Goal: Find contact information: Find contact information

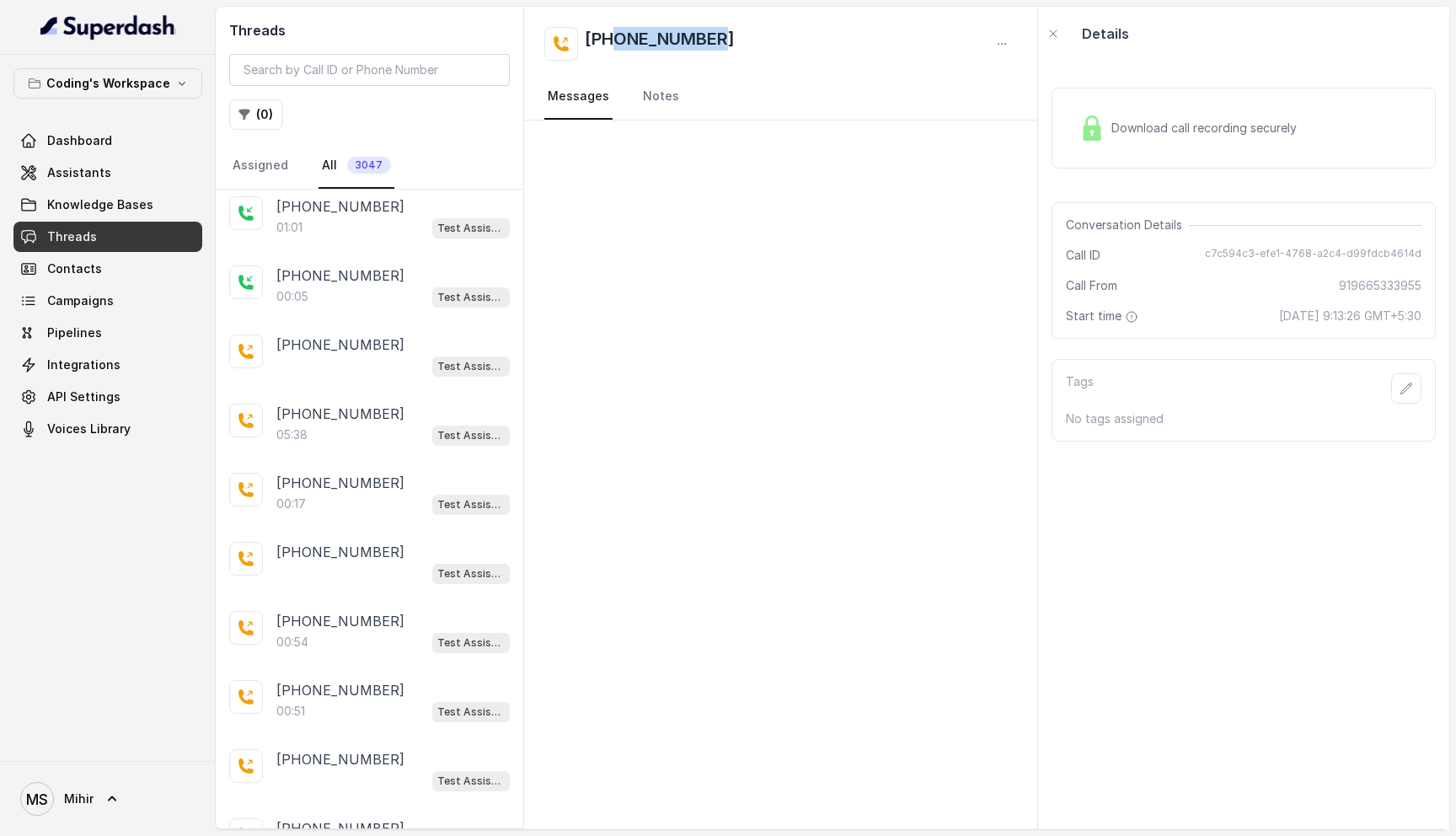
scroll to position [458, 0]
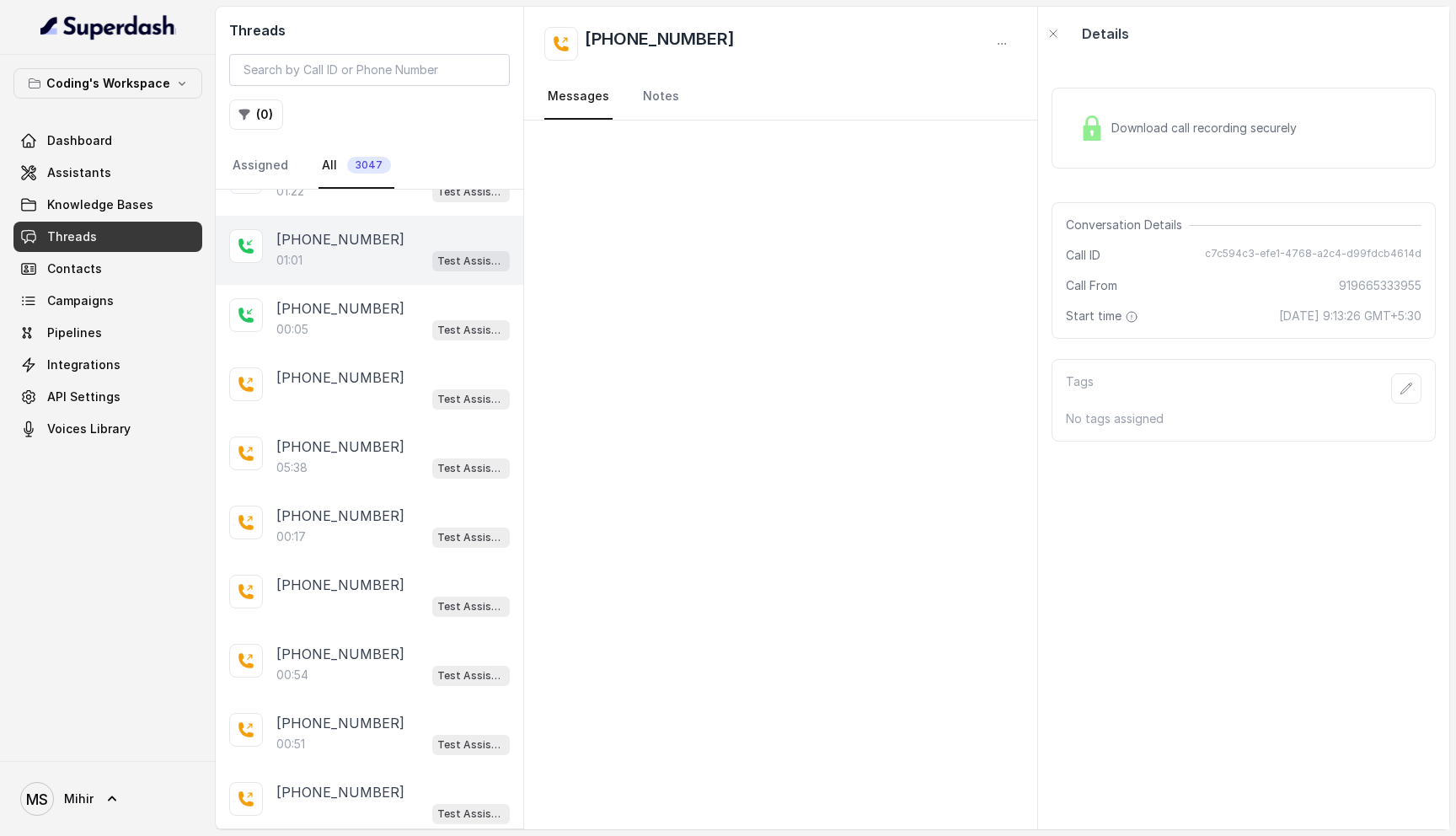
click at [333, 257] on div "01:01 Test Assistant-3" at bounding box center [392, 260] width 233 height 22
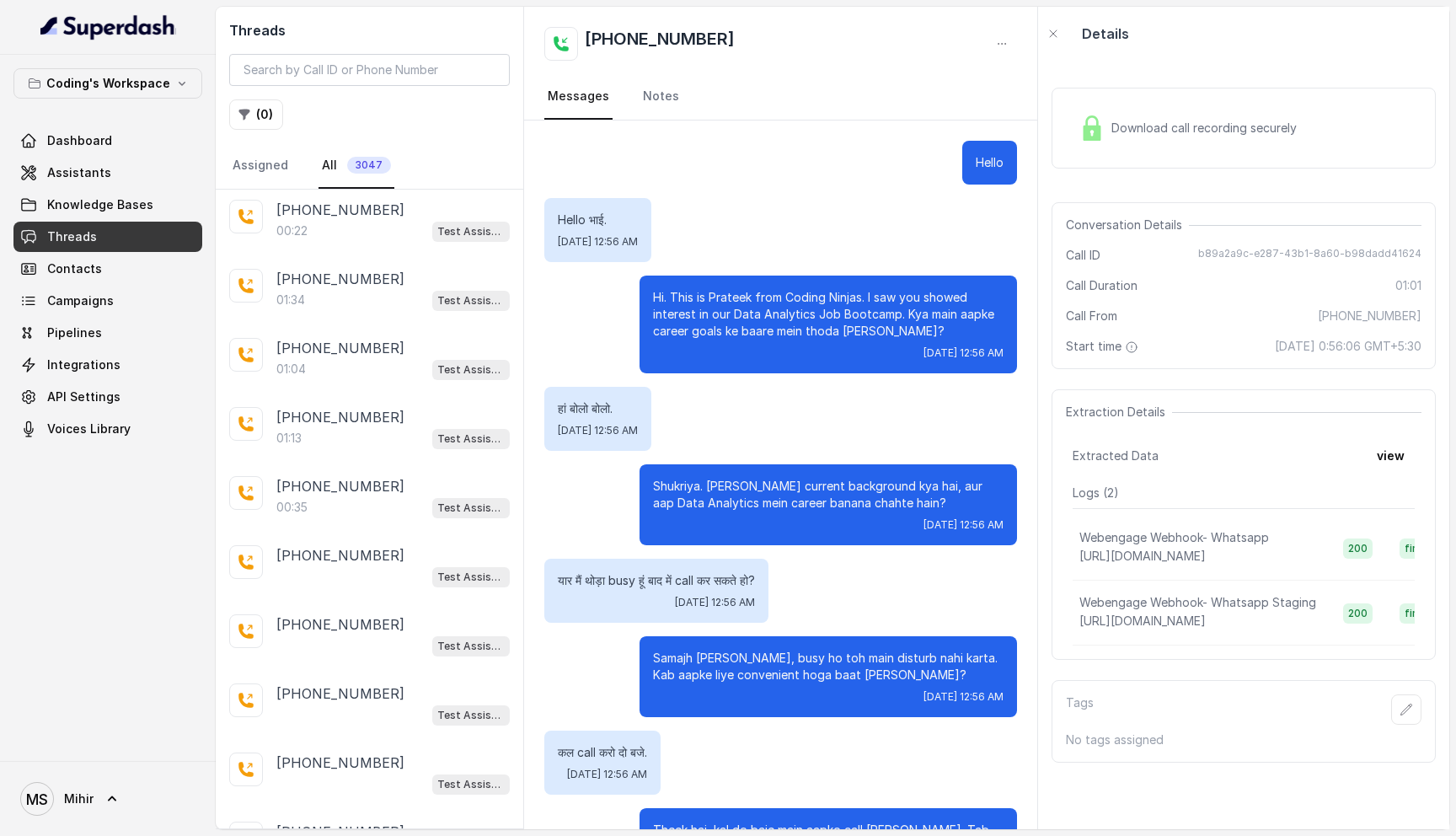
scroll to position [2843, 0]
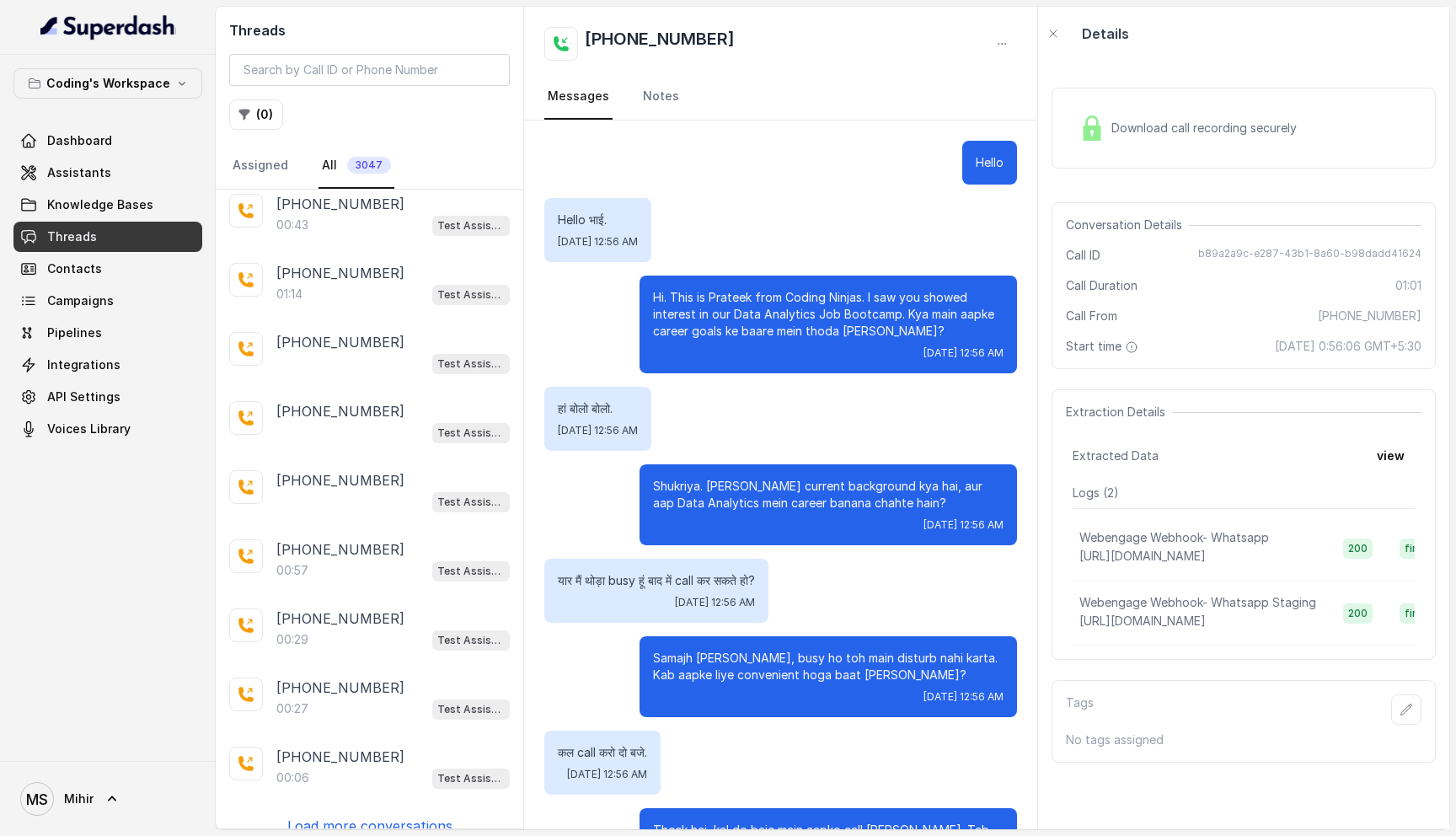
click at [421, 816] on p "Load more conversations" at bounding box center [370, 825] width 165 height 20
click at [358, 816] on p "Load more conversations" at bounding box center [370, 825] width 165 height 20
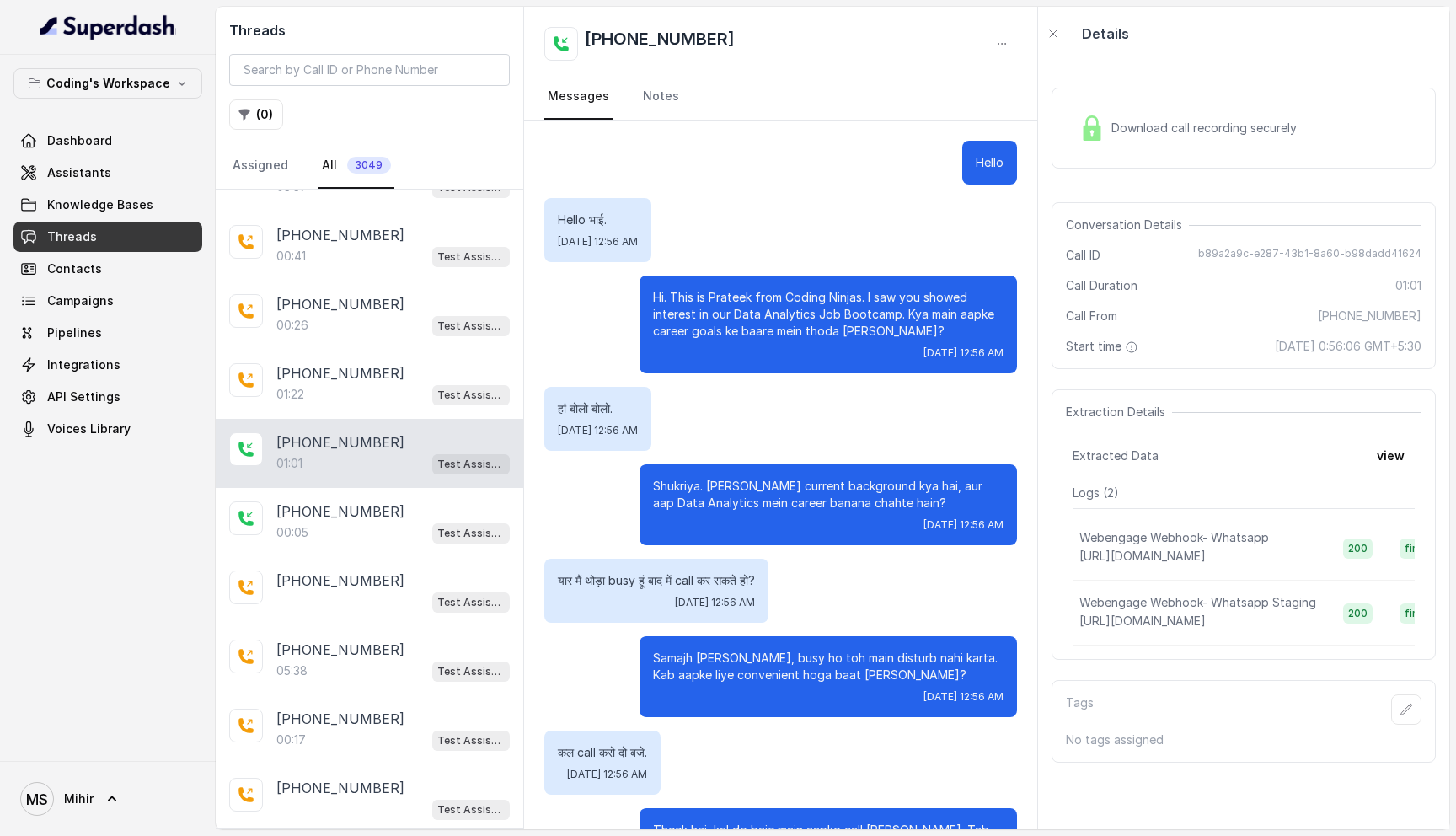
scroll to position [284, 0]
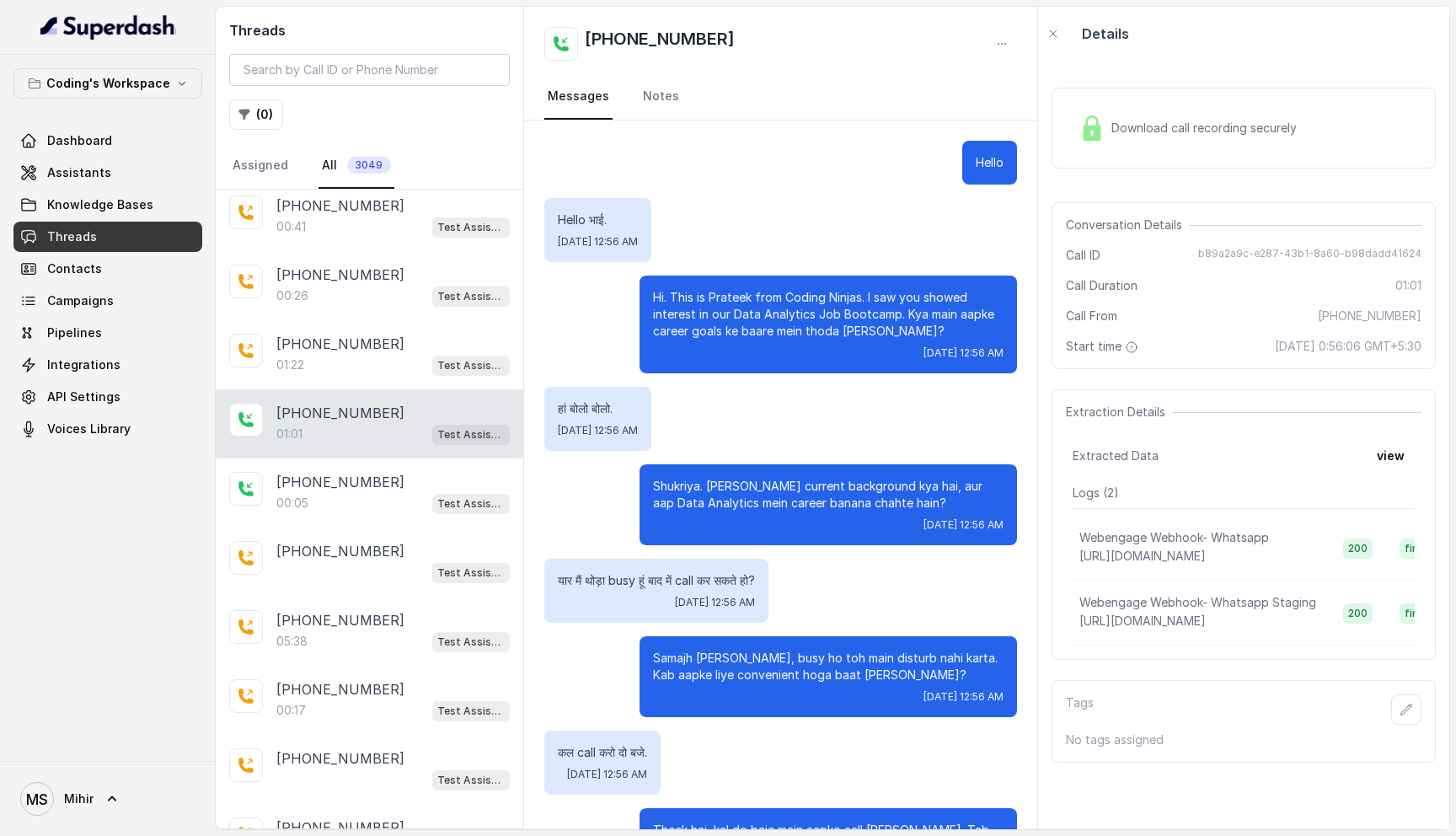
click at [609, 406] on p "हां बोलो बोलो." at bounding box center [598, 408] width 80 height 17
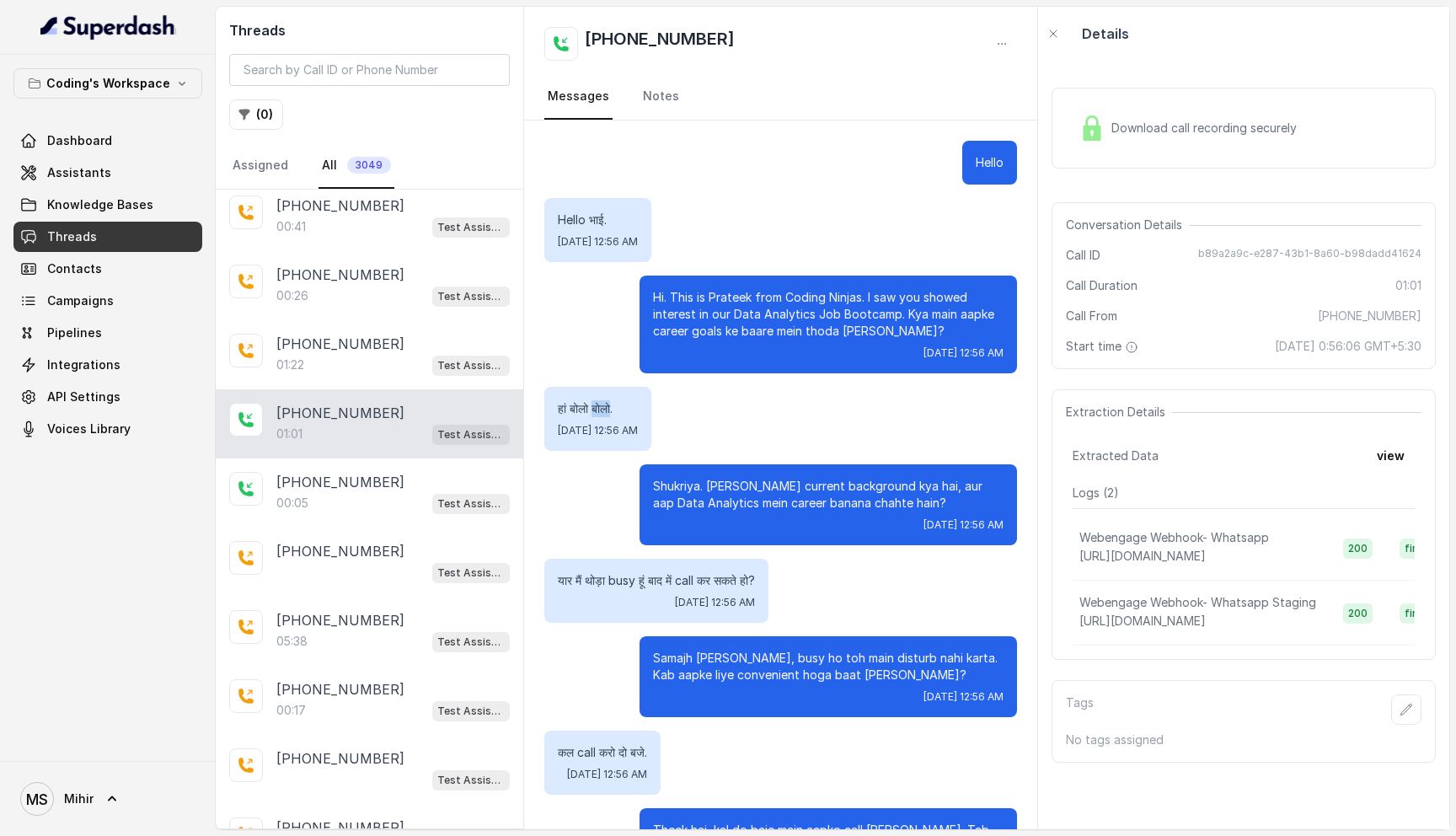
click at [609, 406] on p "हां बोलो बोलो." at bounding box center [598, 408] width 80 height 17
click at [717, 489] on p "Shukriya. [PERSON_NAME] current background kya hai, aur aap Data Analytics mein…" at bounding box center [828, 494] width 350 height 34
click at [710, 296] on p "Hi. This is Prateek from Coding Ninjas. I saw you showed interest in our Data A…" at bounding box center [828, 314] width 350 height 51
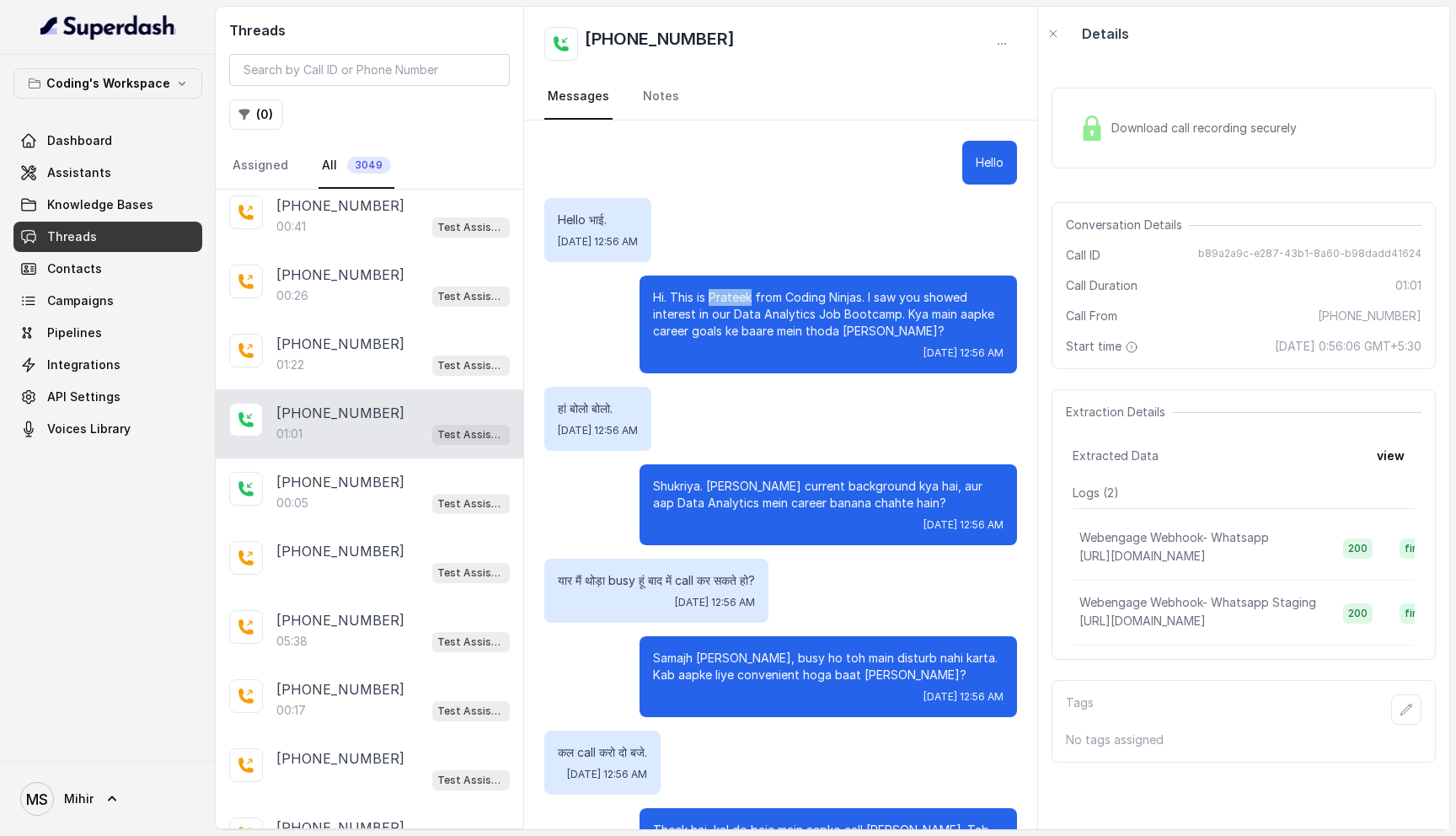
click at [710, 296] on p "Hi. This is Prateek from Coding Ninjas. I saw you showed interest in our Data A…" at bounding box center [828, 314] width 350 height 51
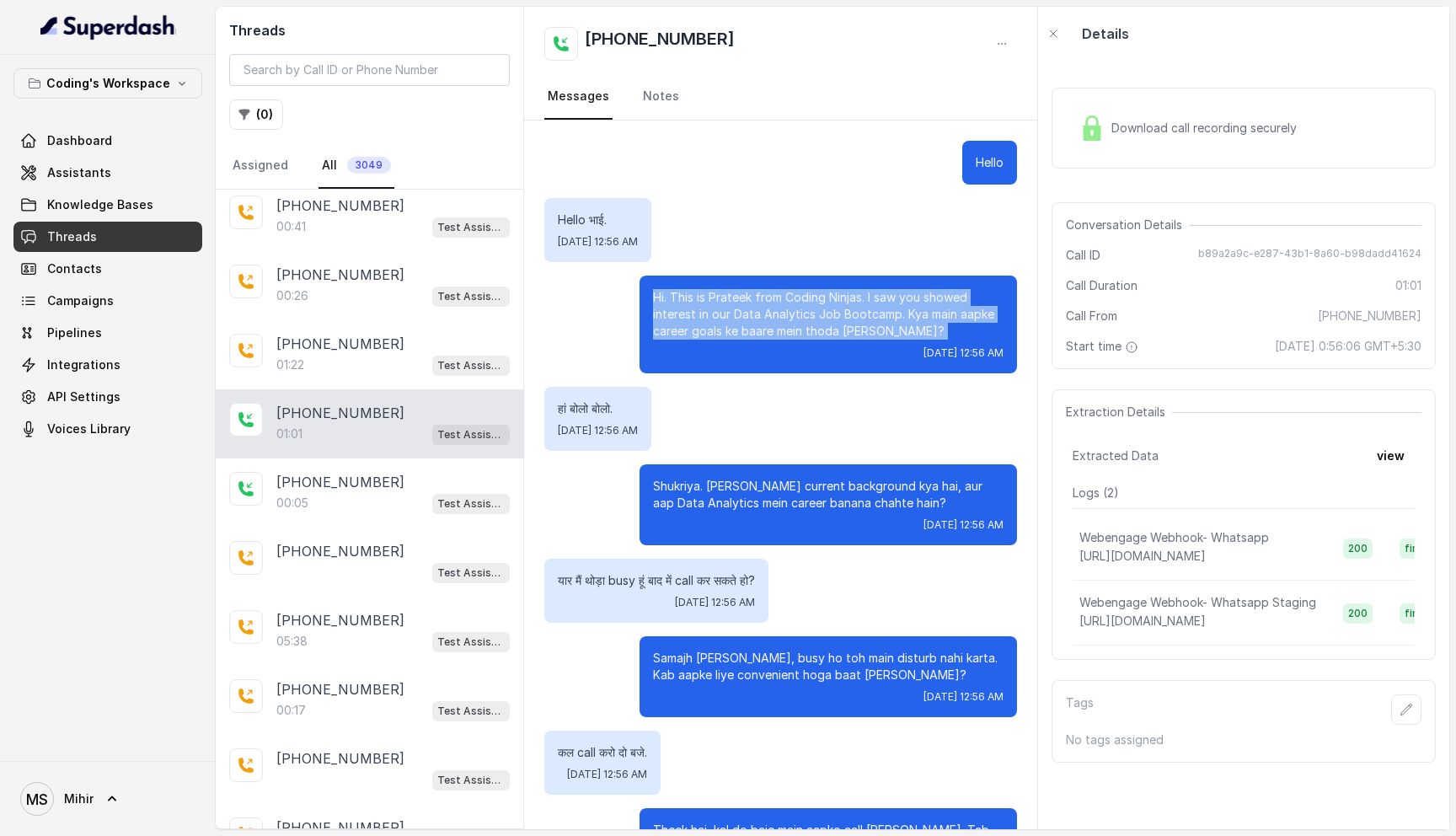
click at [710, 296] on p "Hi. This is Prateek from Coding Ninjas. I saw you showed interest in our Data A…" at bounding box center [828, 314] width 350 height 51
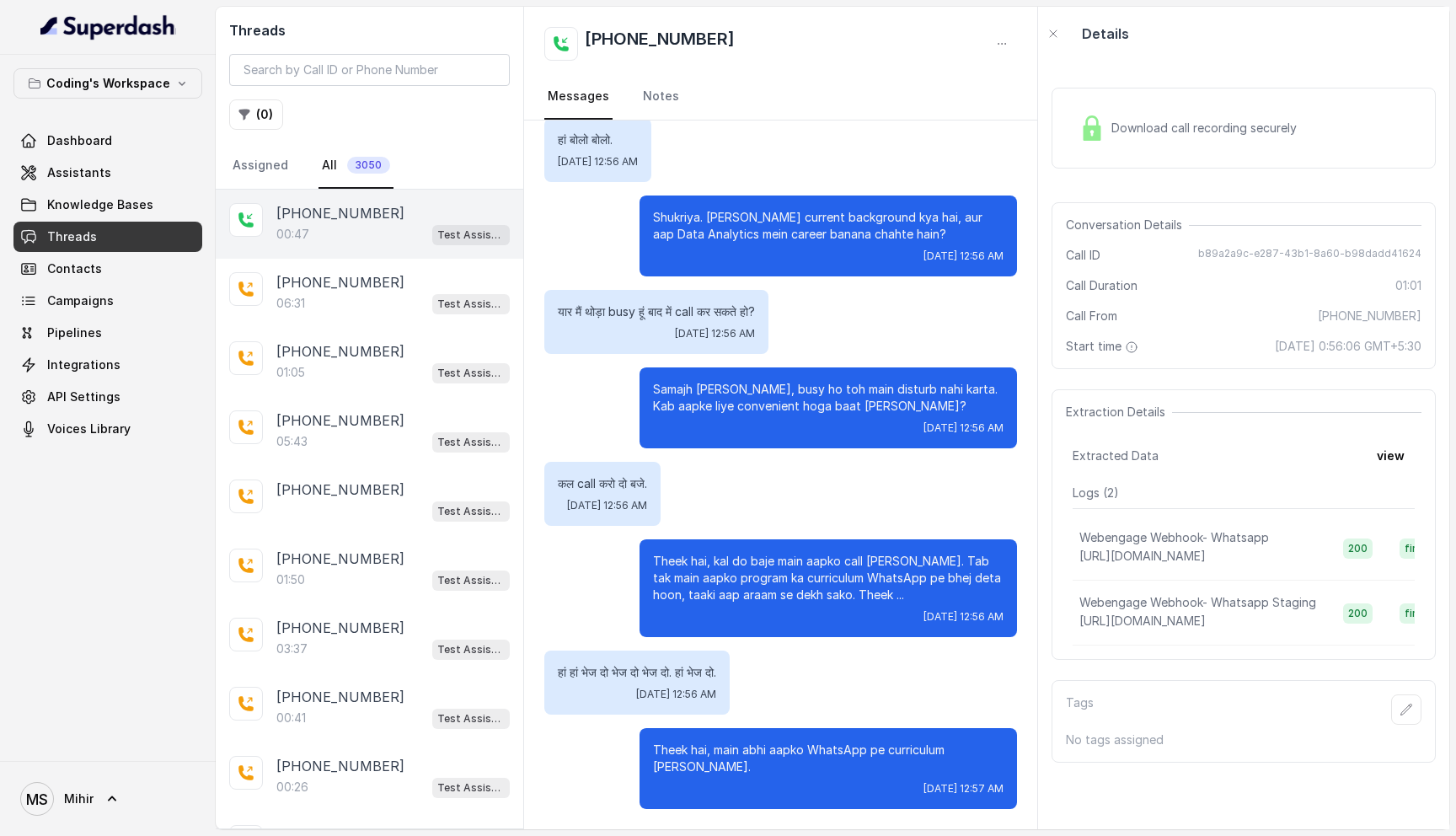
click at [367, 201] on div "+918108266388 00:47 Test Assistant-3" at bounding box center [369, 225] width 308 height 69
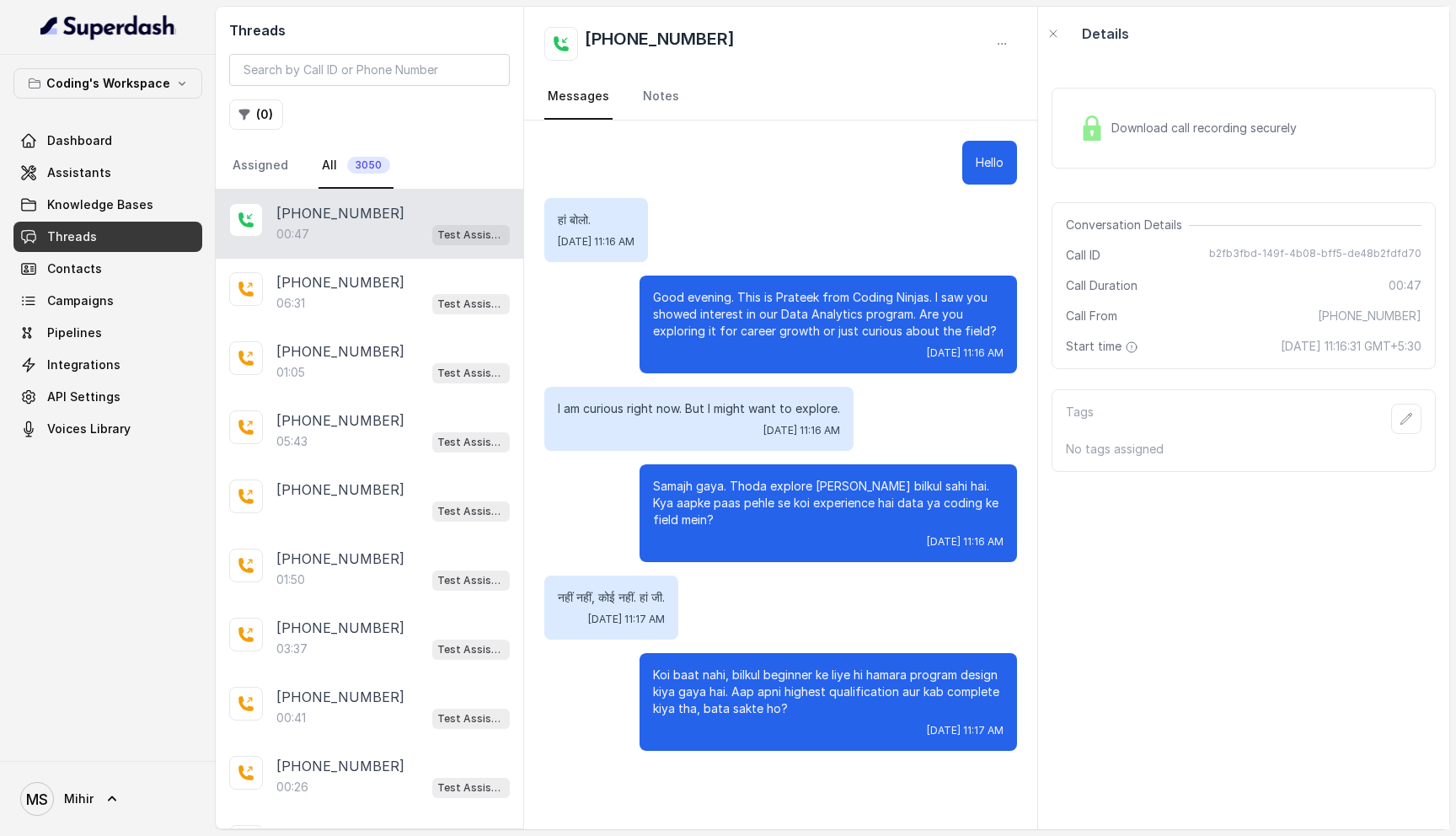
click at [1330, 698] on div "Download call recording securely Conversation Details Call ID b2fb3fbd-149f-4b0…" at bounding box center [1243, 445] width 411 height 769
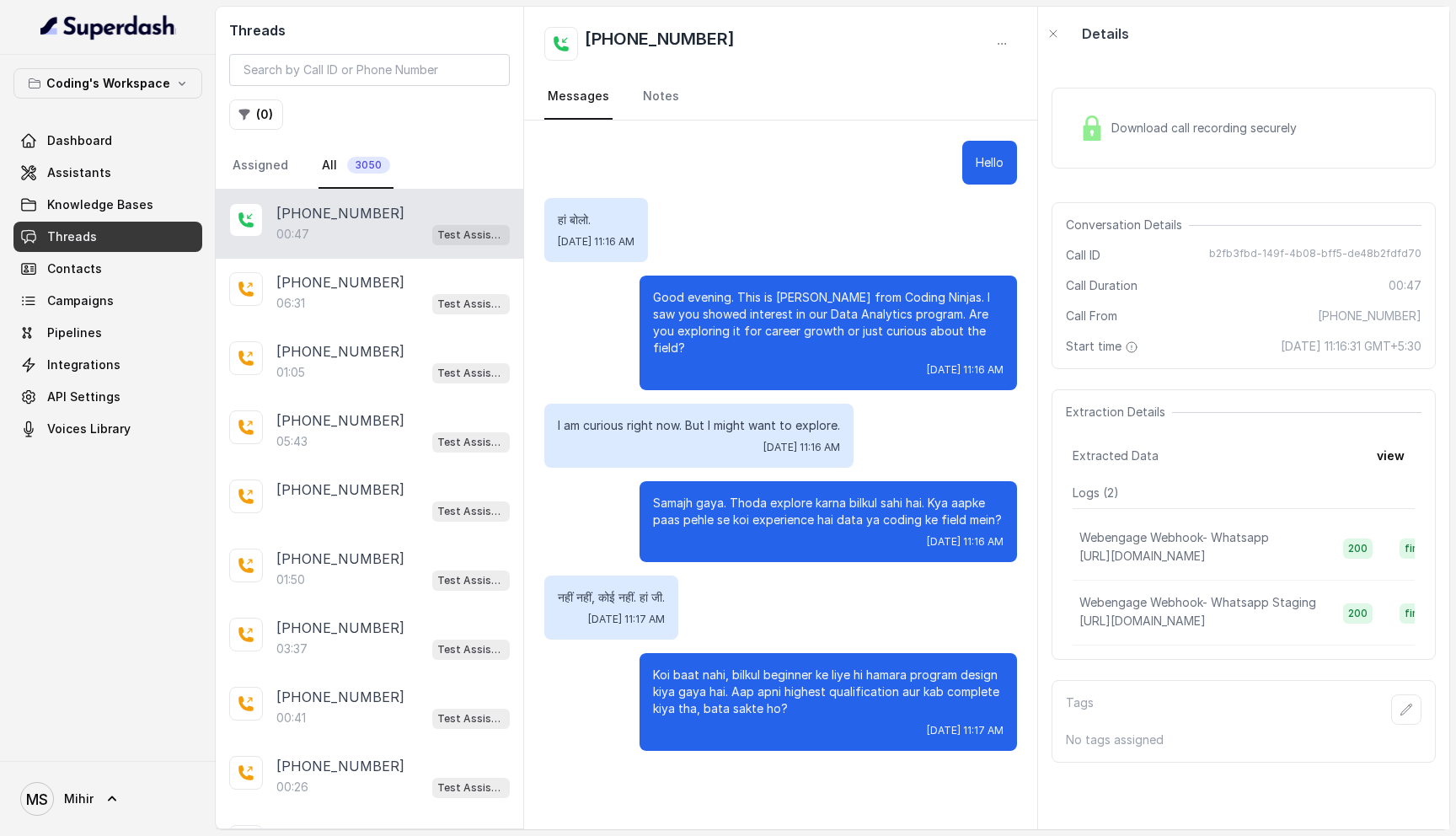
drag, startPoint x: 1079, startPoint y: 537, endPoint x: 1287, endPoint y: 568, distance: 210.3
click at [1287, 569] on td "Webengage Webhook- Whatsapp https://api.codingninjas.com/api/v4/super_dash/inge…" at bounding box center [1201, 548] width 257 height 65
click at [1186, 120] on span "Download call recording securely" at bounding box center [1207, 128] width 193 height 17
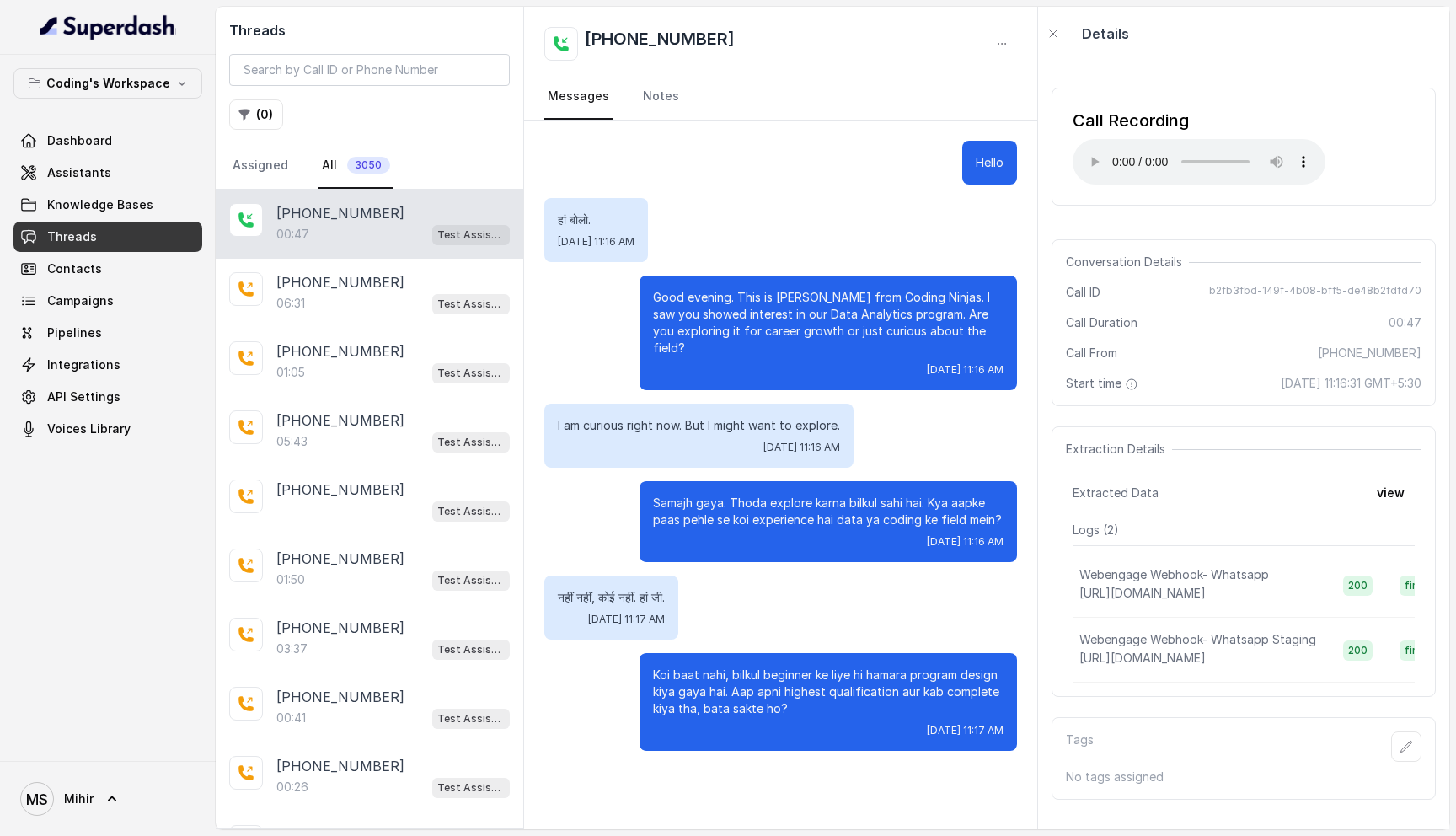
click at [579, 220] on p "हां बोलो." at bounding box center [596, 219] width 76 height 17
click at [755, 309] on p "Good evening. This is Prateek from Coding Ninjas. I saw you showed interest in …" at bounding box center [828, 323] width 350 height 67
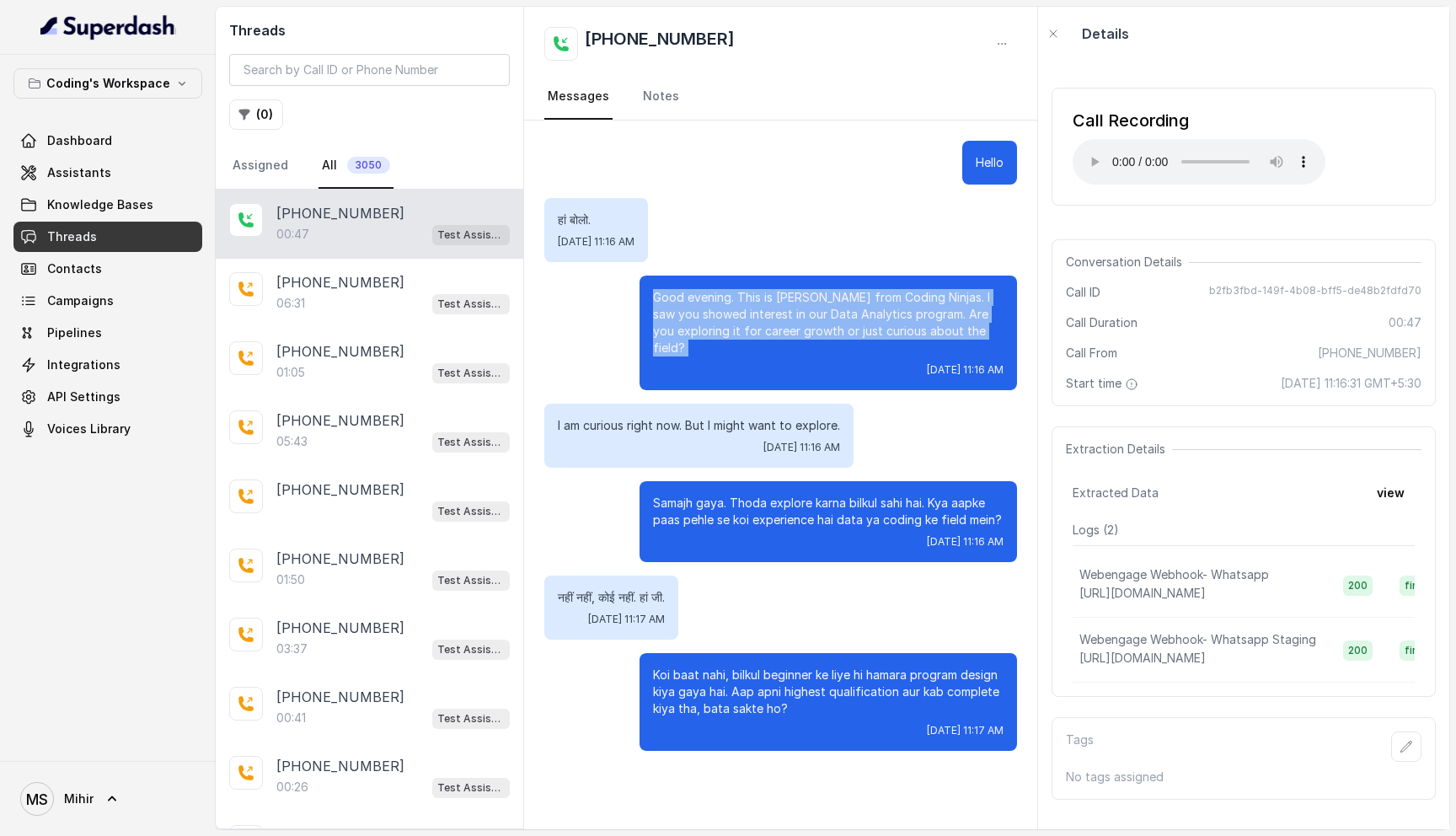
click at [755, 309] on p "Good evening. This is Prateek from Coding Ninjas. I saw you showed interest in …" at bounding box center [828, 323] width 350 height 67
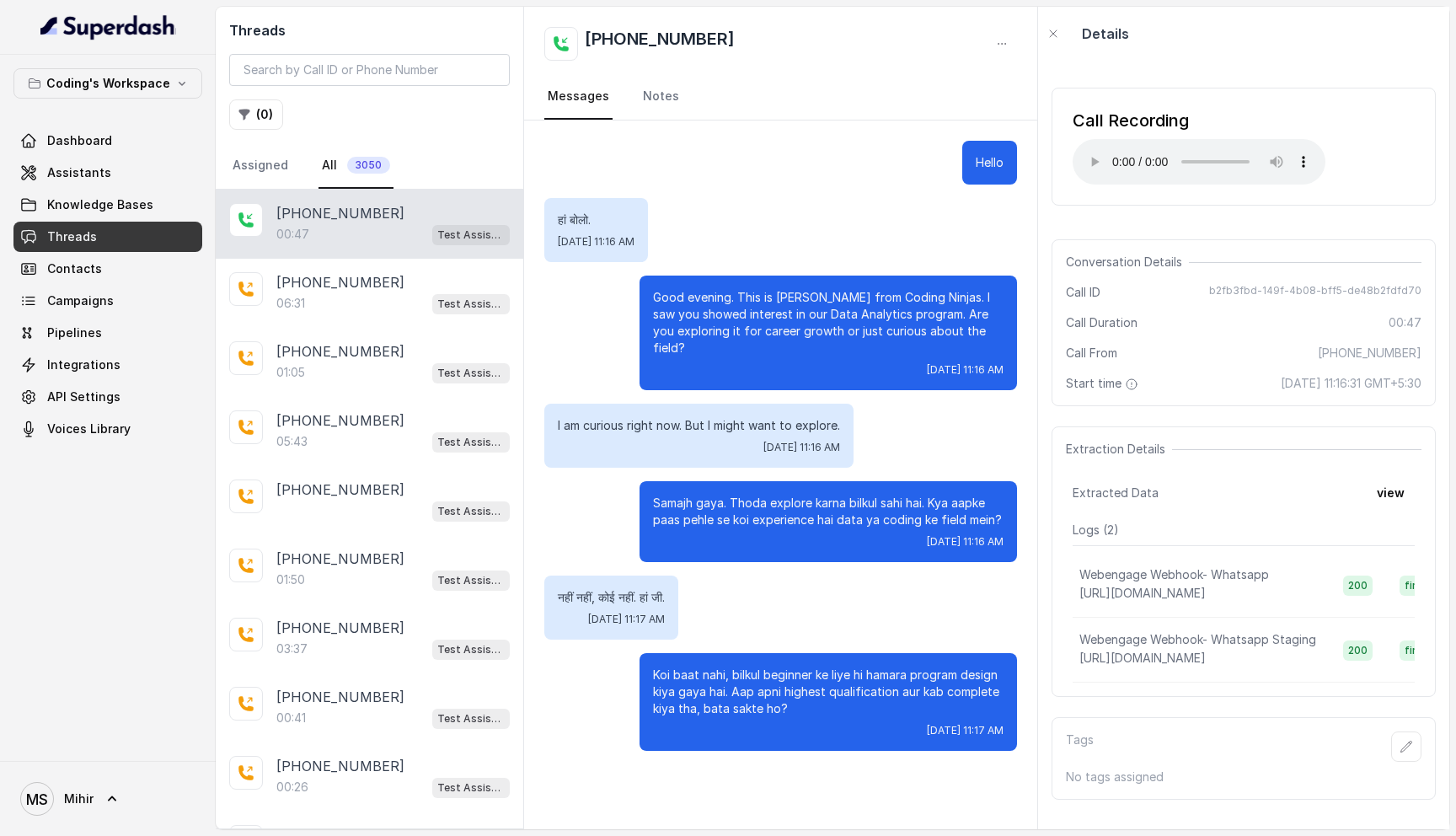
click at [755, 309] on p "Good evening. This is Prateek from Coding Ninjas. I saw you showed interest in …" at bounding box center [828, 323] width 350 height 67
click at [761, 494] on p "Samajh gaya. Thoda explore karna bilkul sahi hai. Kya aapke paas pehle se koi e…" at bounding box center [828, 511] width 350 height 34
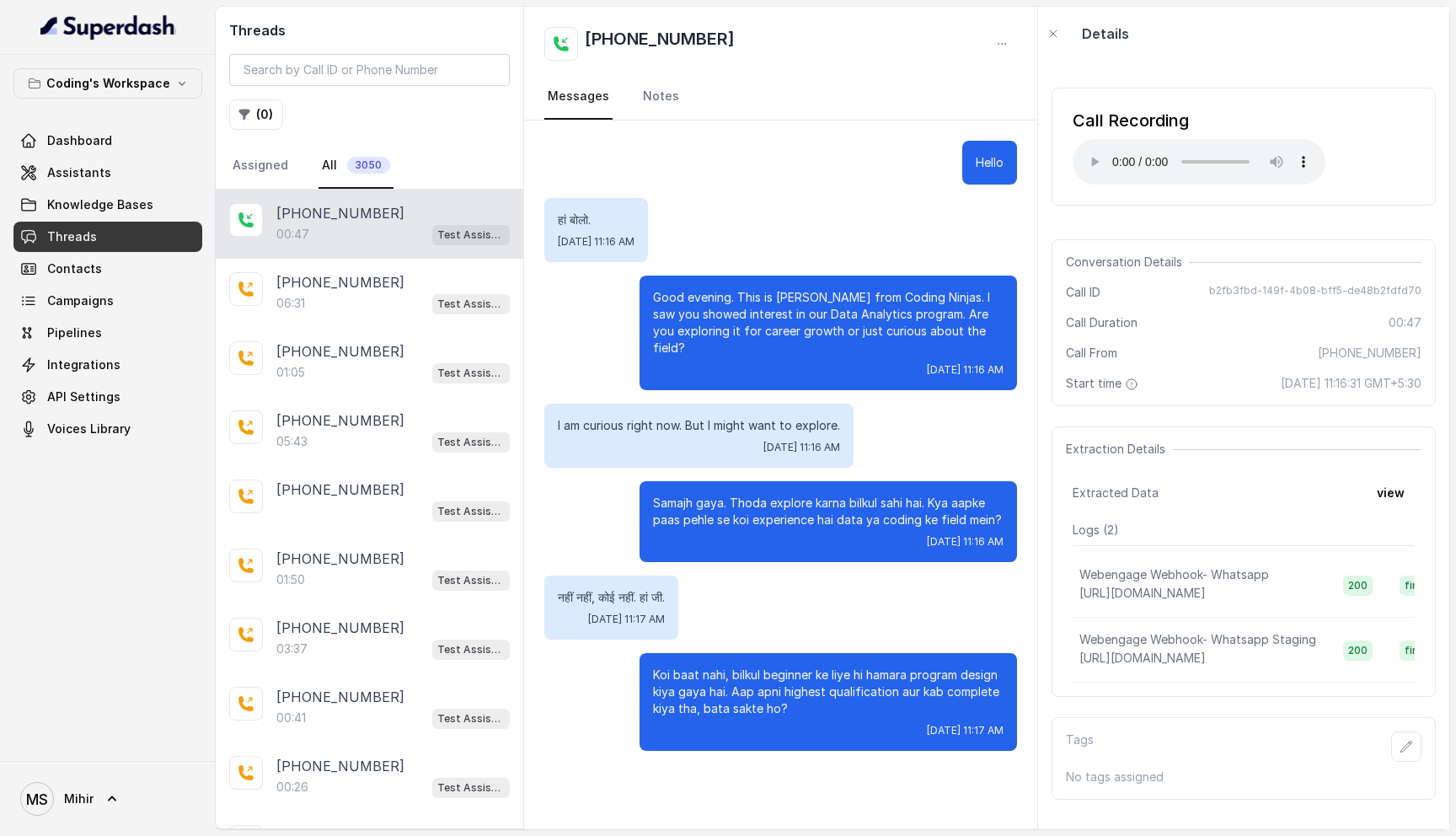
click at [849, 337] on p "Good evening. This is Prateek from Coding Ninjas. I saw you showed interest in …" at bounding box center [828, 323] width 350 height 67
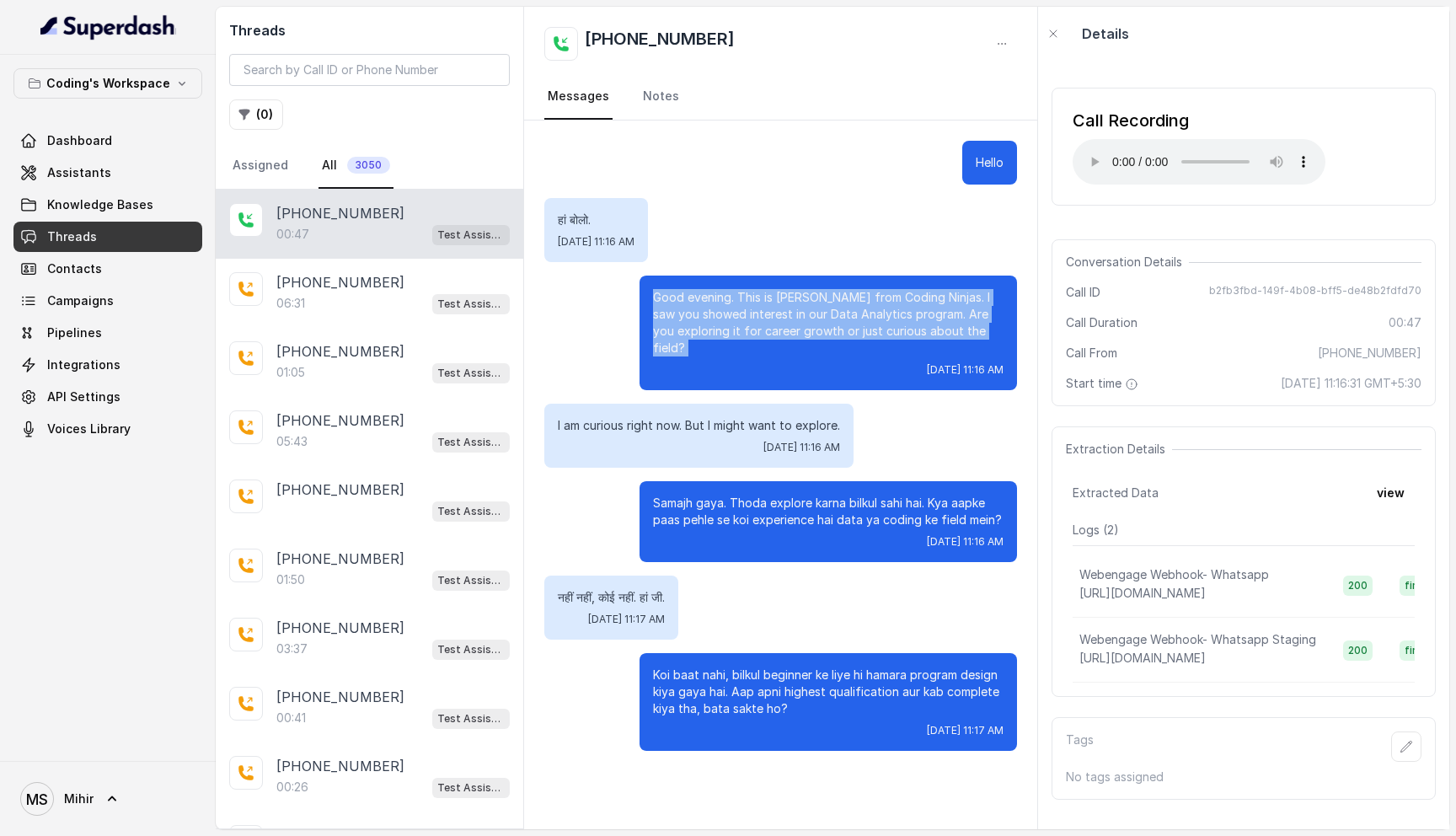
click at [849, 337] on p "Good evening. This is Prateek from Coding Ninjas. I saw you showed interest in …" at bounding box center [828, 323] width 350 height 67
click at [701, 323] on p "Good evening. This is Prateek from Coding Ninjas. I saw you showed interest in …" at bounding box center [828, 323] width 350 height 67
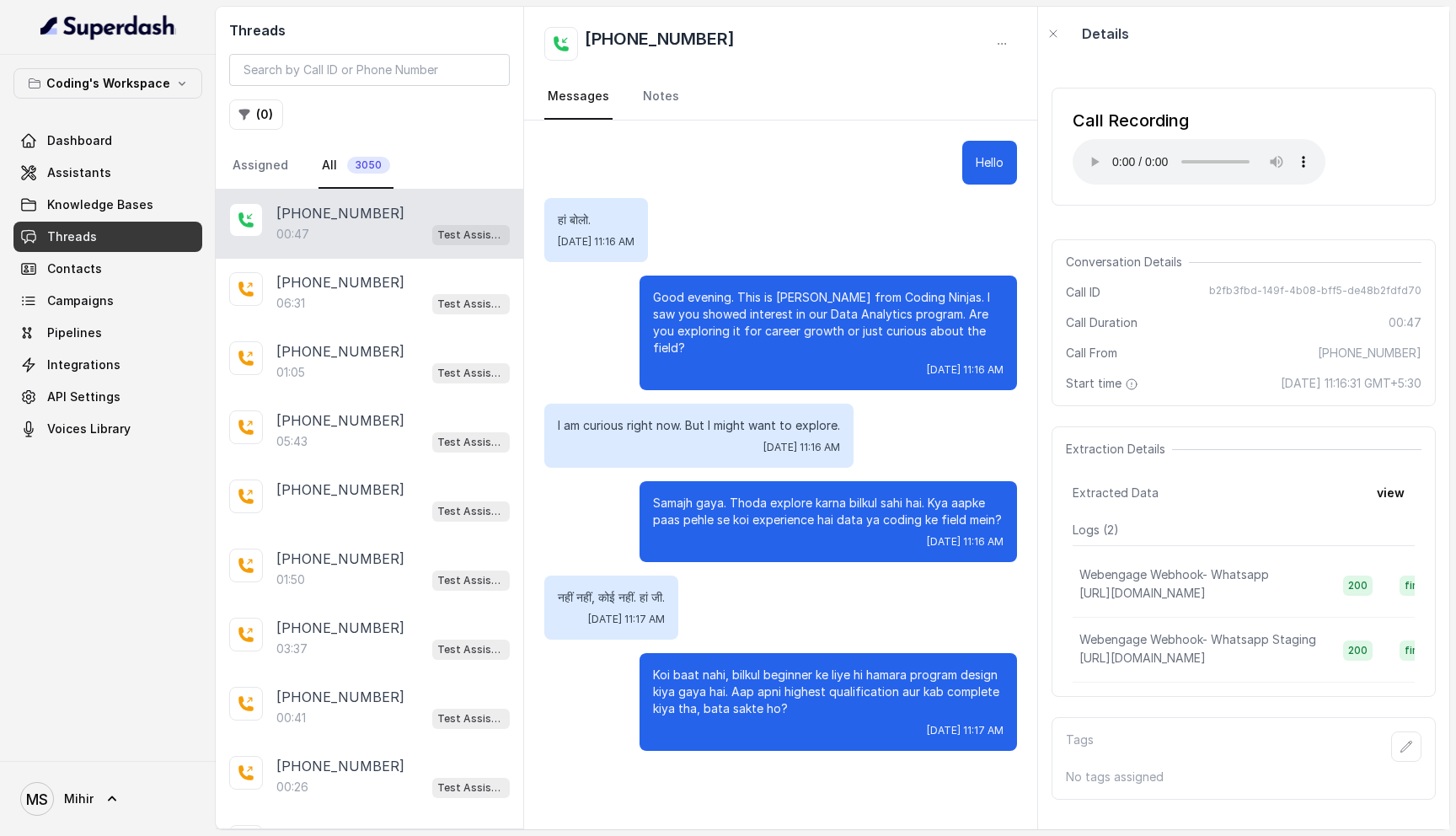
click at [592, 222] on p "हां बोलो." at bounding box center [596, 219] width 76 height 17
click at [715, 304] on p "Good evening. This is Prateek from Coding Ninjas. I saw you showed interest in …" at bounding box center [828, 323] width 350 height 67
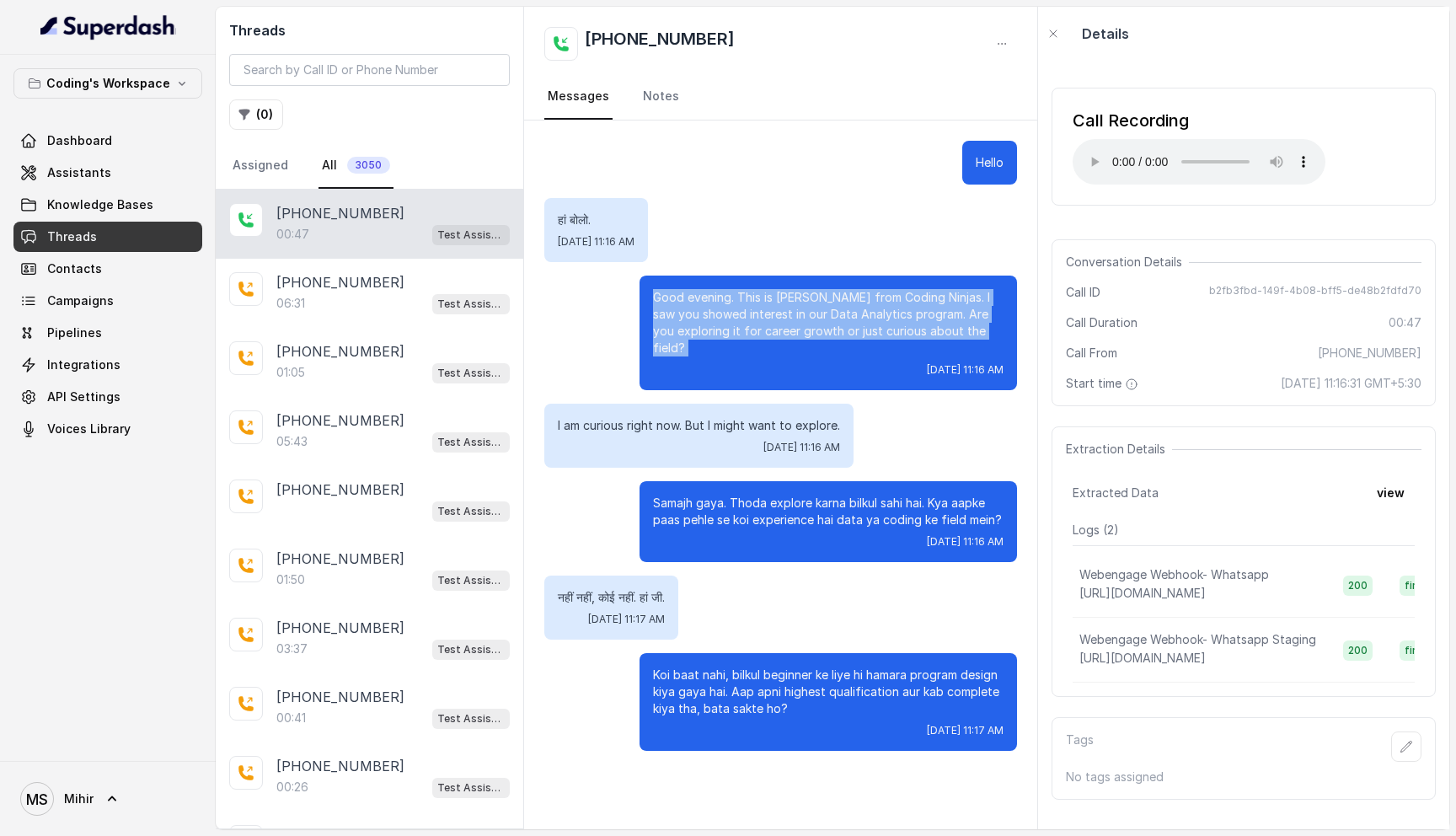
click at [715, 304] on p "Good evening. This is Prateek from Coding Ninjas. I saw you showed interest in …" at bounding box center [828, 323] width 350 height 67
click at [766, 337] on p "Good evening. This is Prateek from Coding Ninjas. I saw you showed interest in …" at bounding box center [828, 323] width 350 height 67
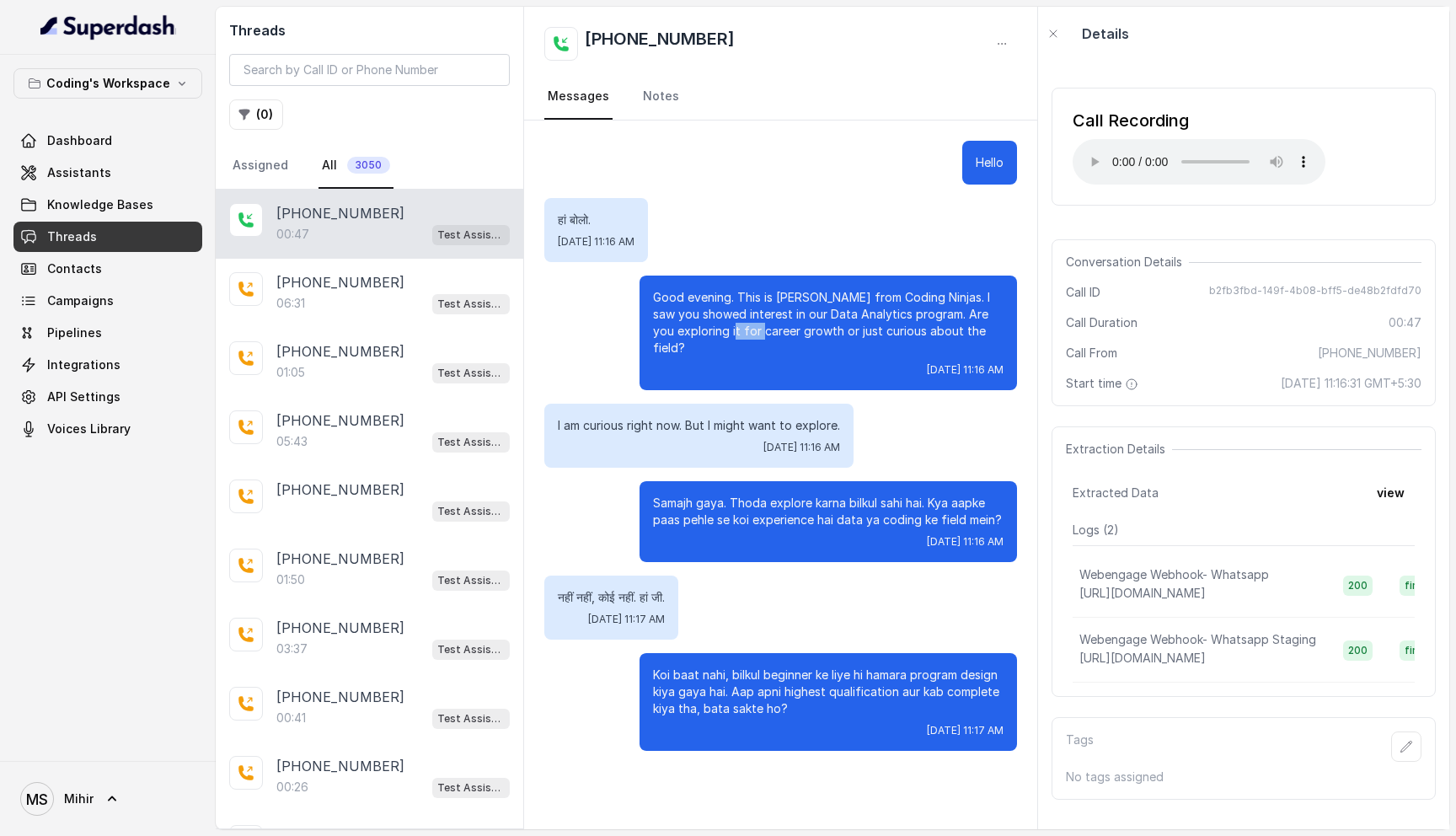
click at [766, 337] on p "Good evening. This is Prateek from Coding Ninjas. I saw you showed interest in …" at bounding box center [828, 323] width 350 height 67
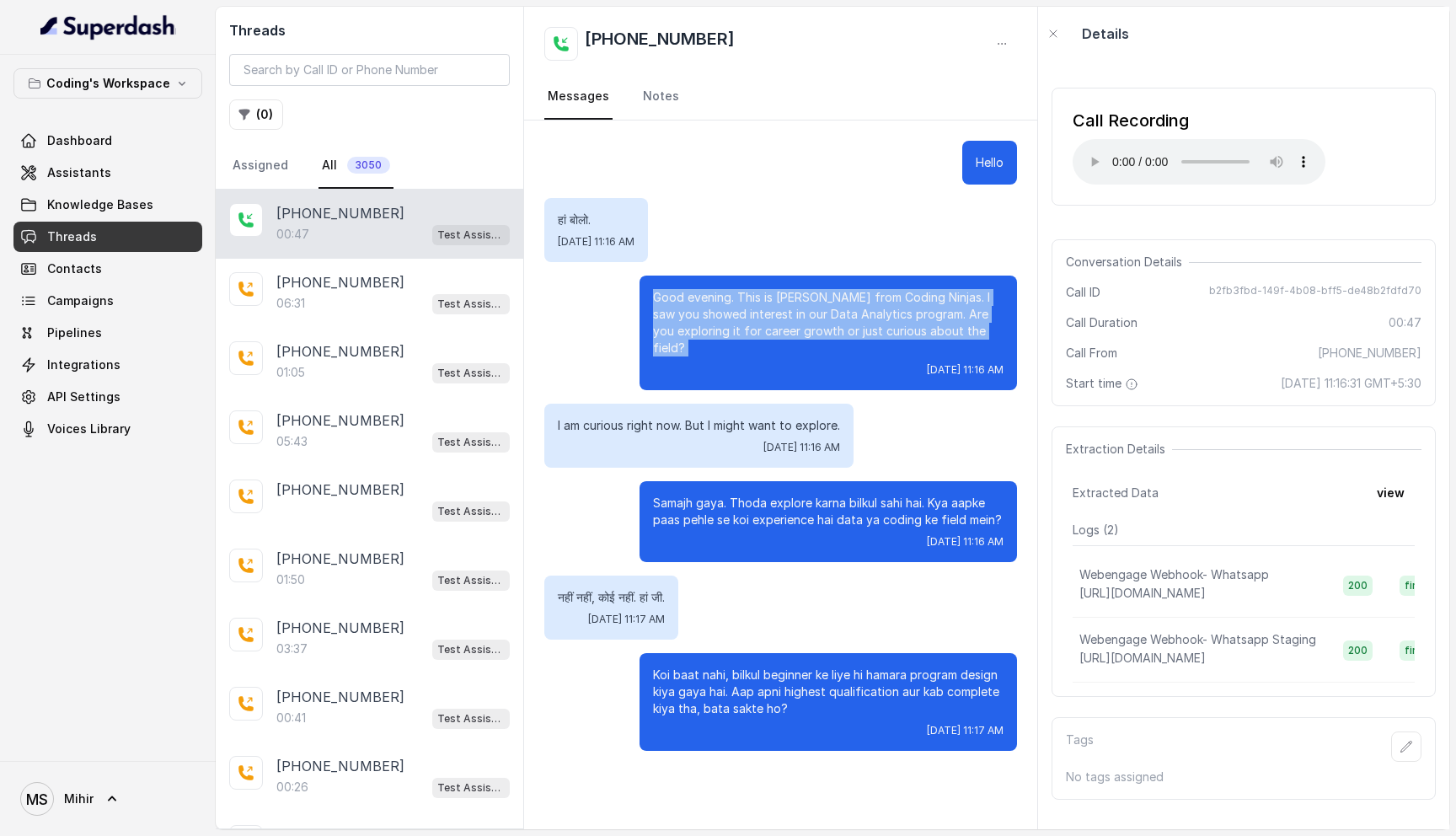
click at [766, 337] on p "Good evening. This is Prateek from Coding Ninjas. I saw you showed interest in …" at bounding box center [828, 323] width 350 height 67
click at [722, 307] on p "Good evening. This is Prateek from Coding Ninjas. I saw you showed interest in …" at bounding box center [828, 323] width 350 height 67
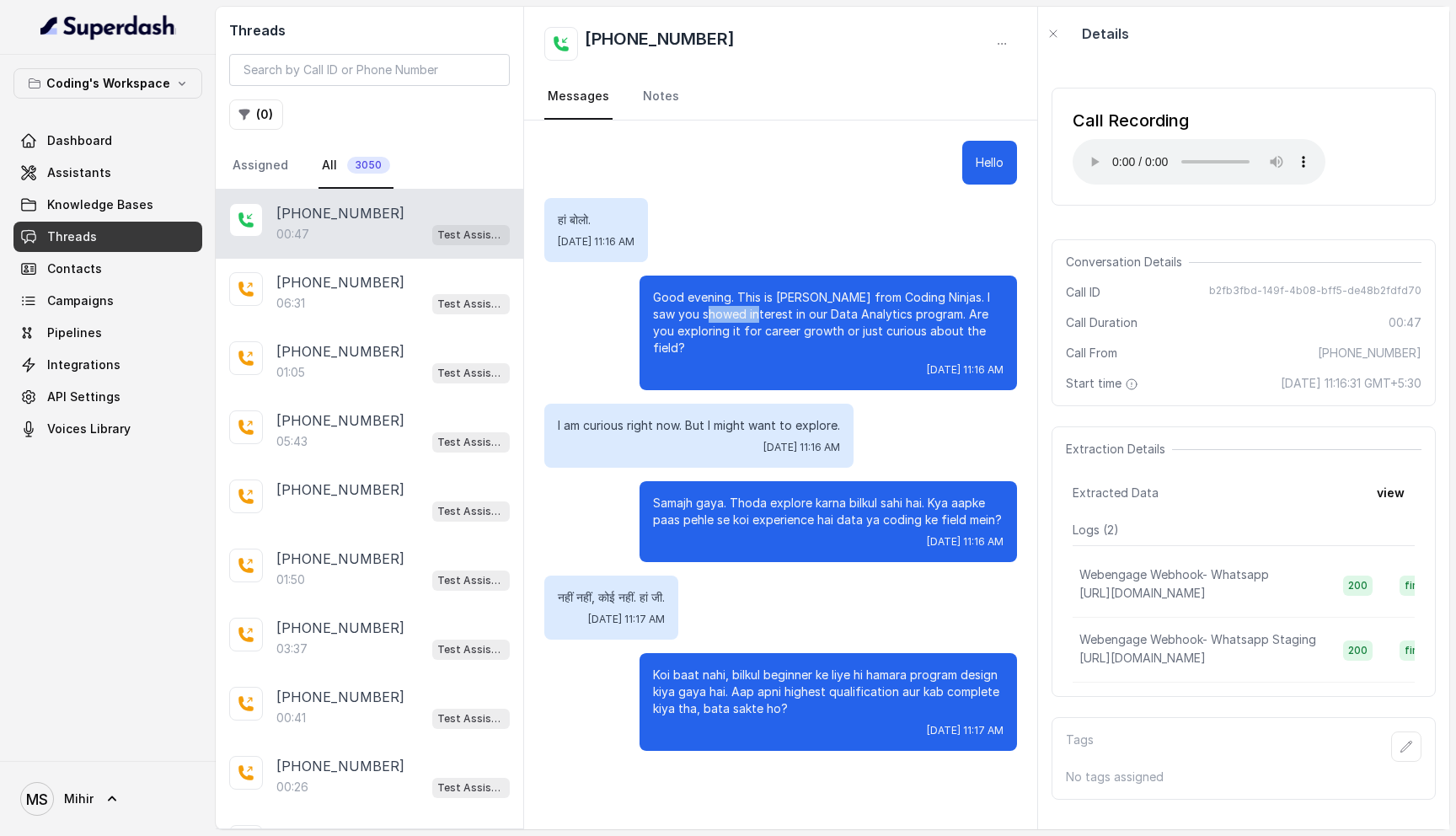
click at [722, 307] on p "Good evening. This is Prateek from Coding Ninjas. I saw you showed interest in …" at bounding box center [828, 323] width 350 height 67
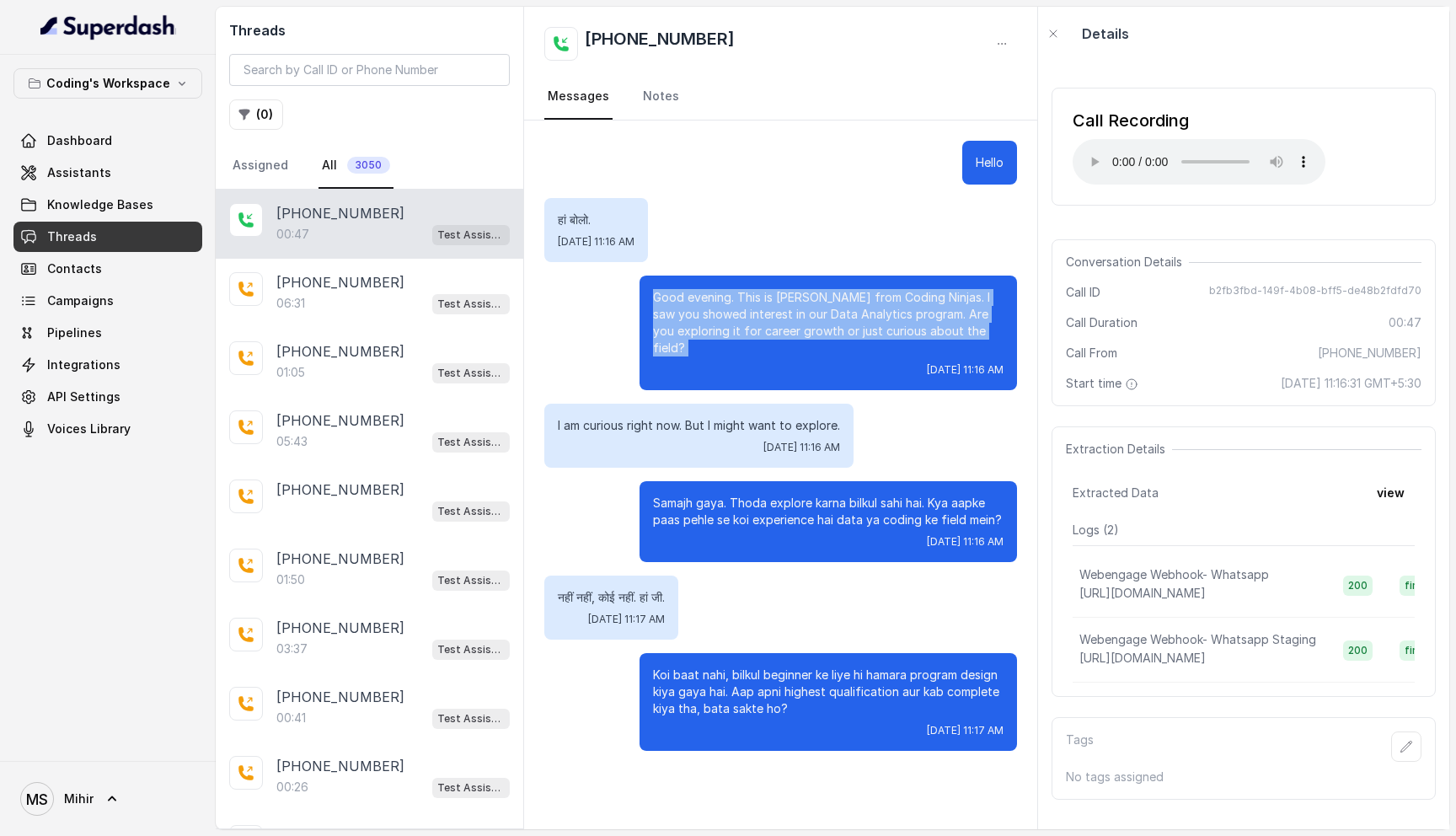
click at [722, 307] on p "Good evening. This is Prateek from Coding Ninjas. I saw you showed interest in …" at bounding box center [828, 323] width 350 height 67
click at [1386, 493] on button "view" at bounding box center [1390, 493] width 48 height 30
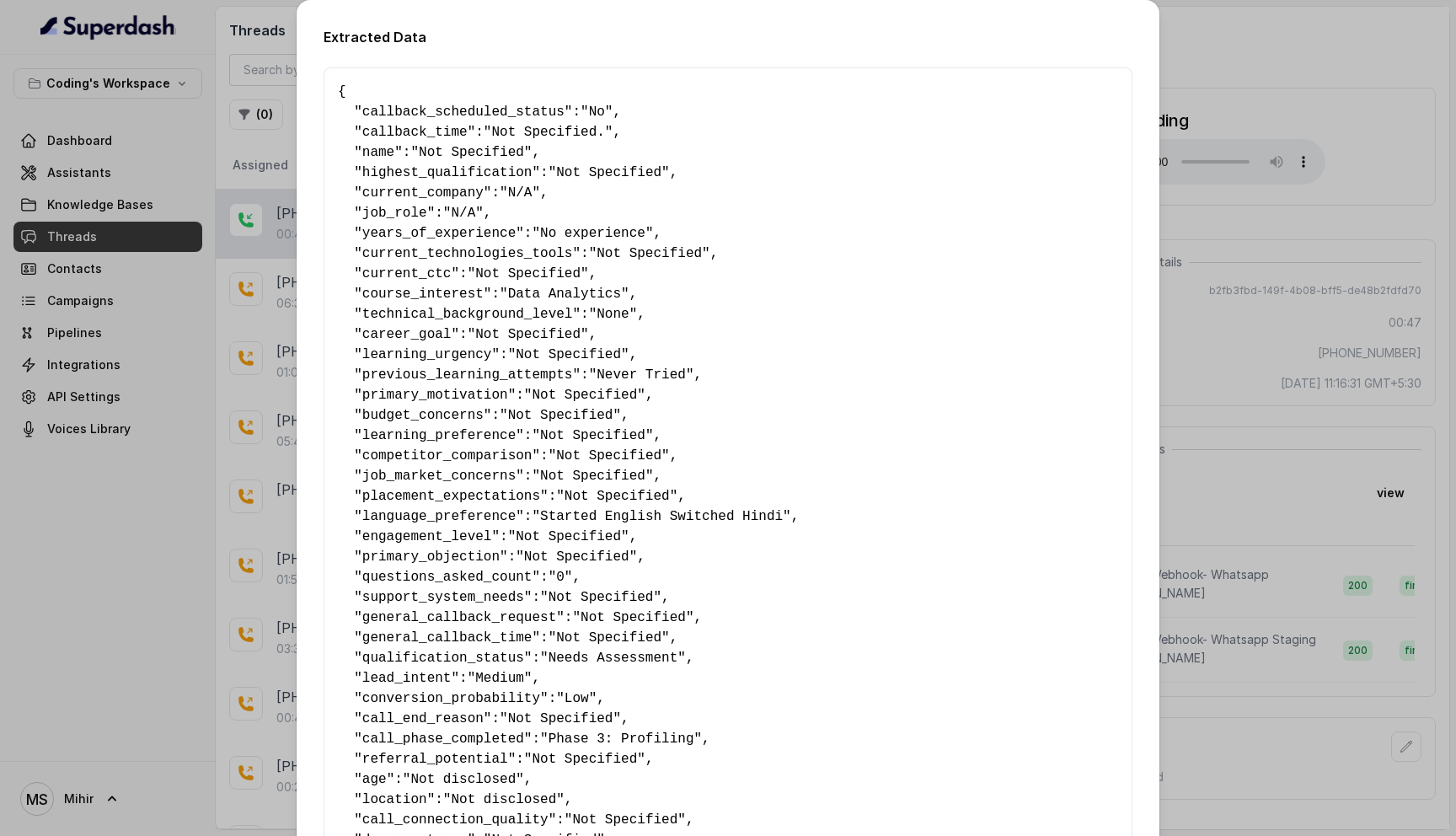
scroll to position [673, 0]
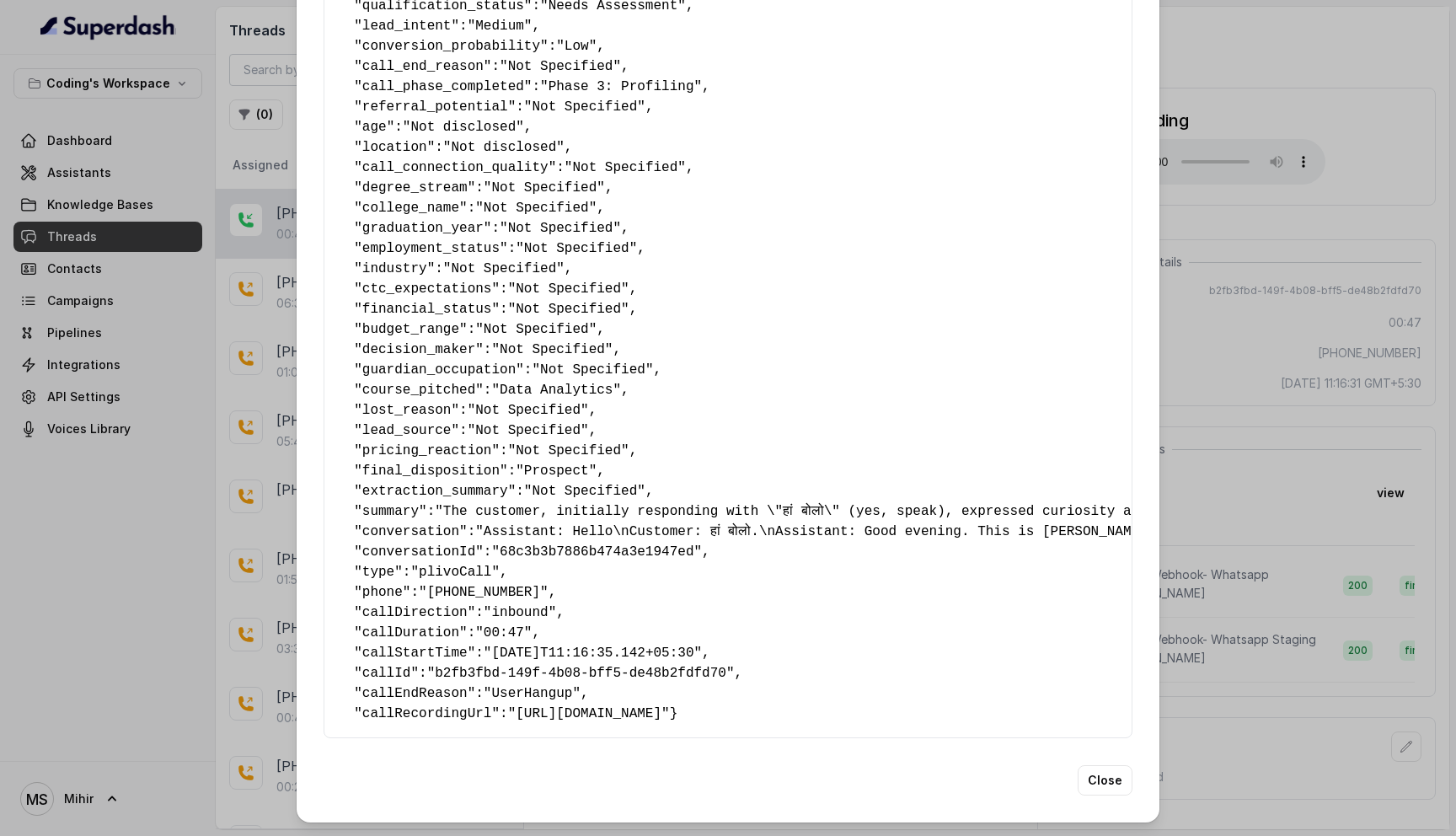
click at [382, 585] on span "phone" at bounding box center [382, 592] width 41 height 15
click at [484, 585] on span ""+918108266388"" at bounding box center [484, 592] width 130 height 15
click at [384, 580] on pre "{ " callback_scheduled_status ": "No" , " callback_time ": "Not Specified." , "…" at bounding box center [728, 76] width 780 height 1295
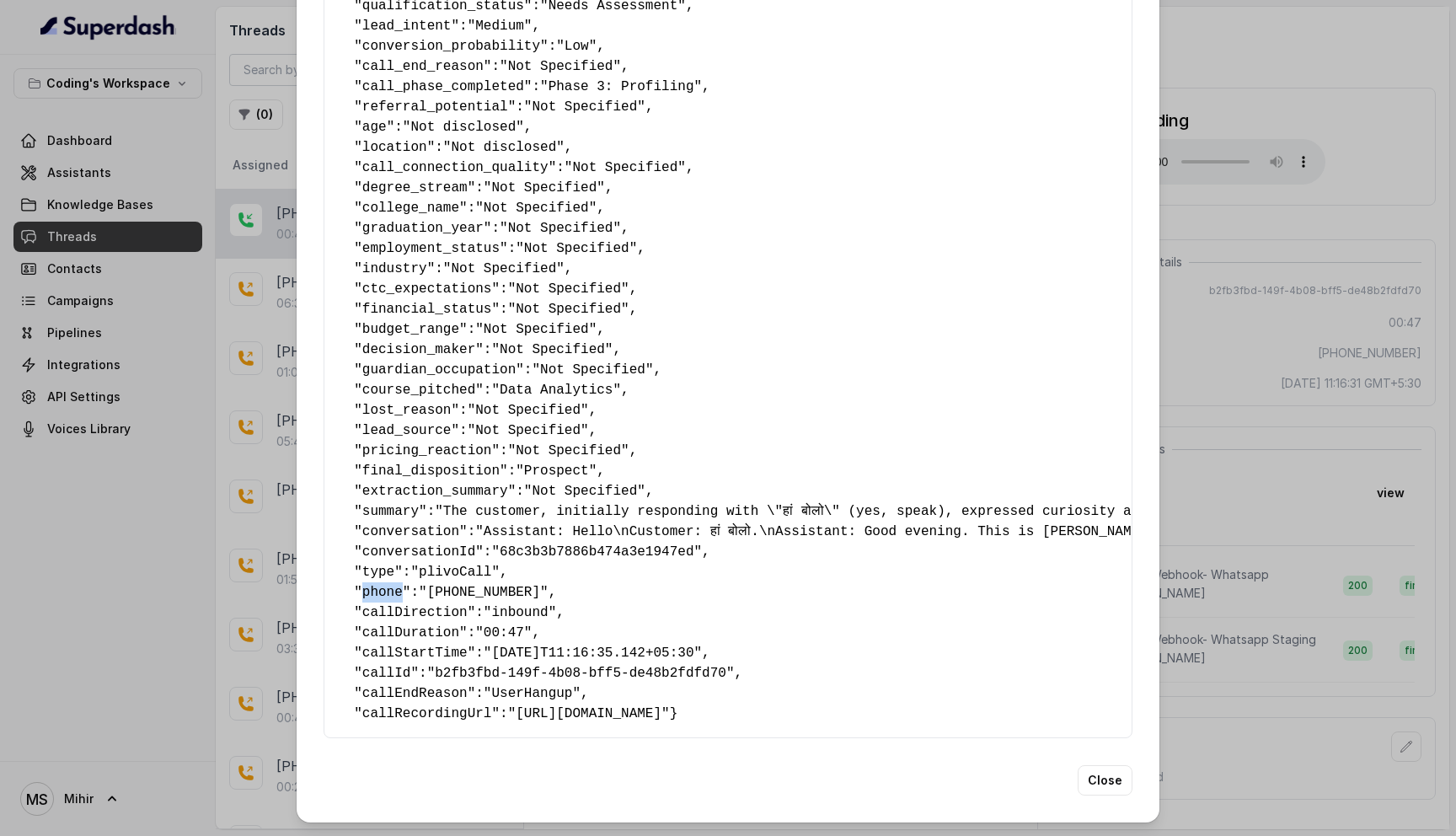
click at [384, 580] on pre "{ " callback_scheduled_status ": "No" , " callback_time ": "Not Specified." , "…" at bounding box center [728, 76] width 780 height 1295
click at [532, 605] on span ""inbound"" at bounding box center [520, 612] width 73 height 15
click at [496, 585] on span ""+918108266388"" at bounding box center [484, 592] width 130 height 15
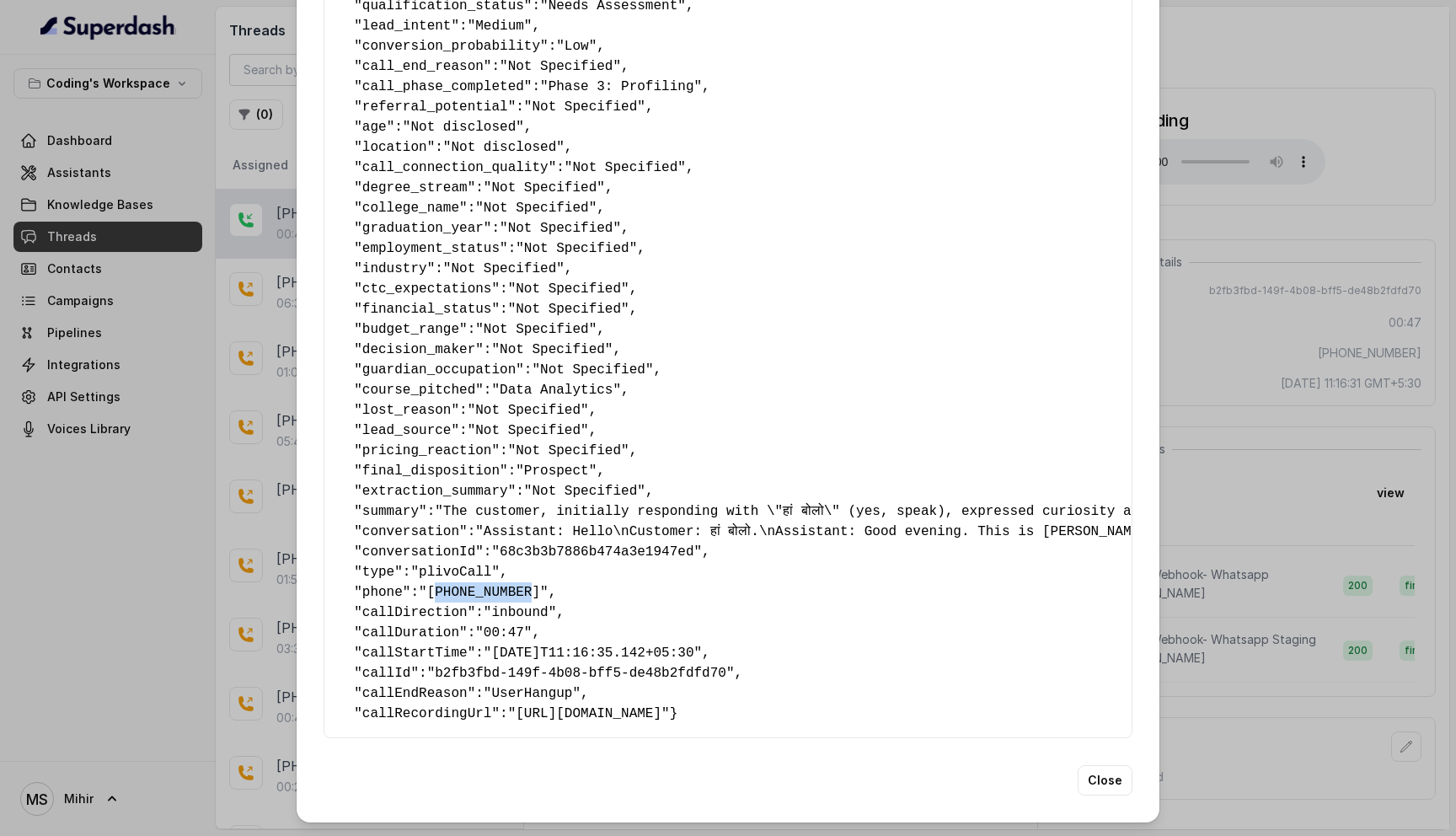
click at [475, 585] on span ""+918108266388"" at bounding box center [484, 592] width 130 height 15
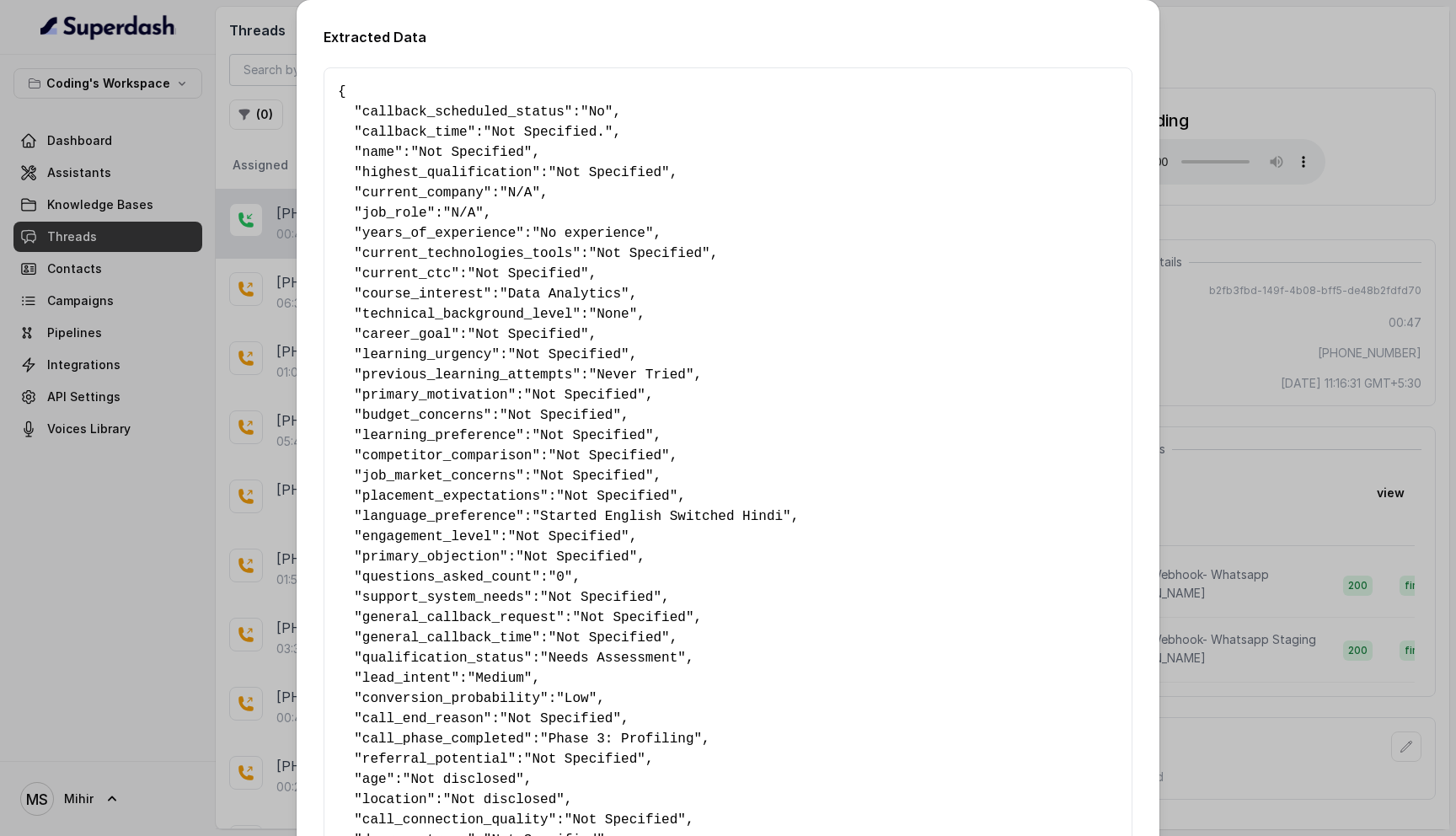
click at [1192, 8] on div "Extracted Data { " callback_scheduled_status ": "No" , " callback_time ": "Not …" at bounding box center [728, 418] width 1456 height 836
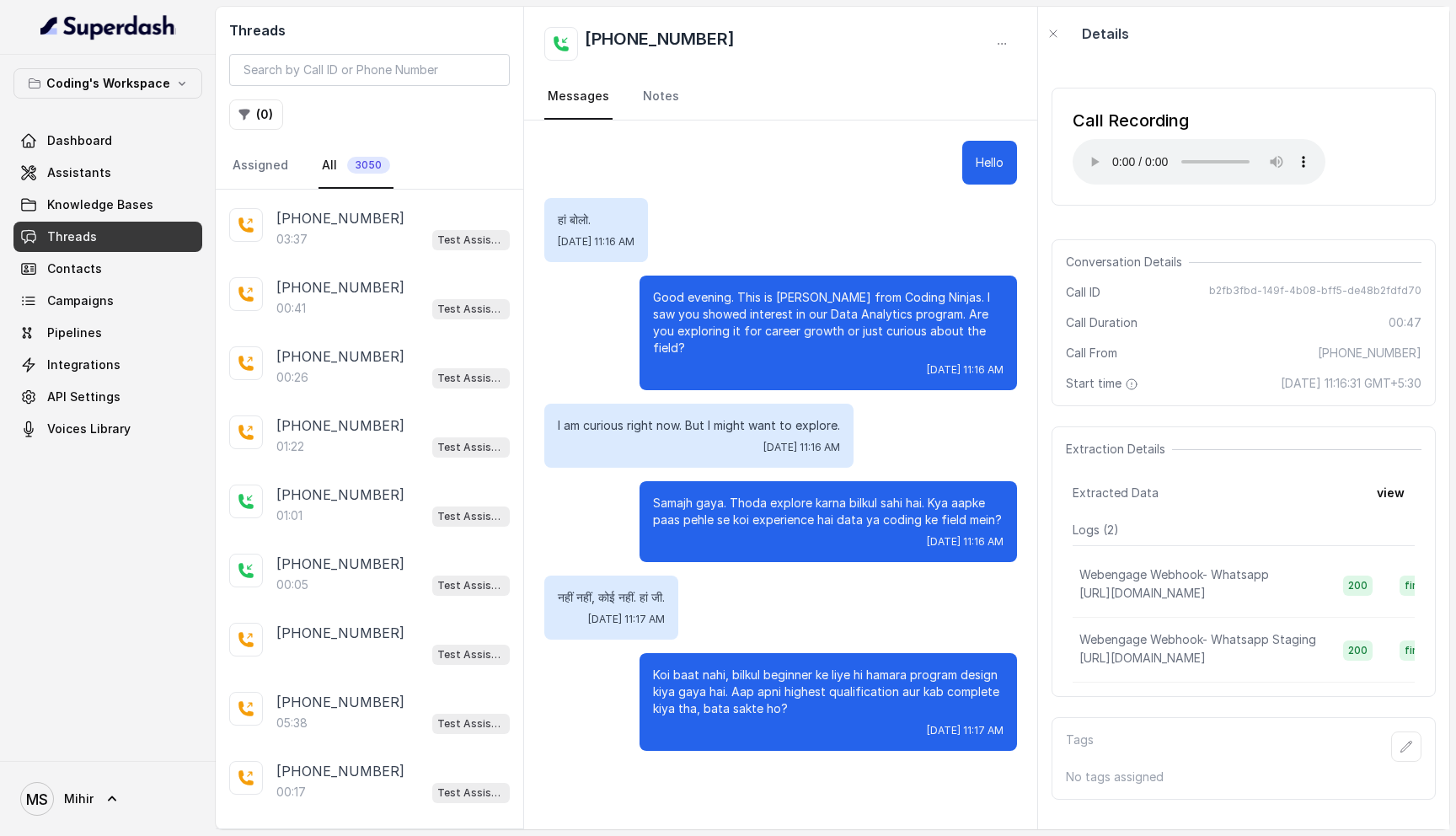
scroll to position [413, 0]
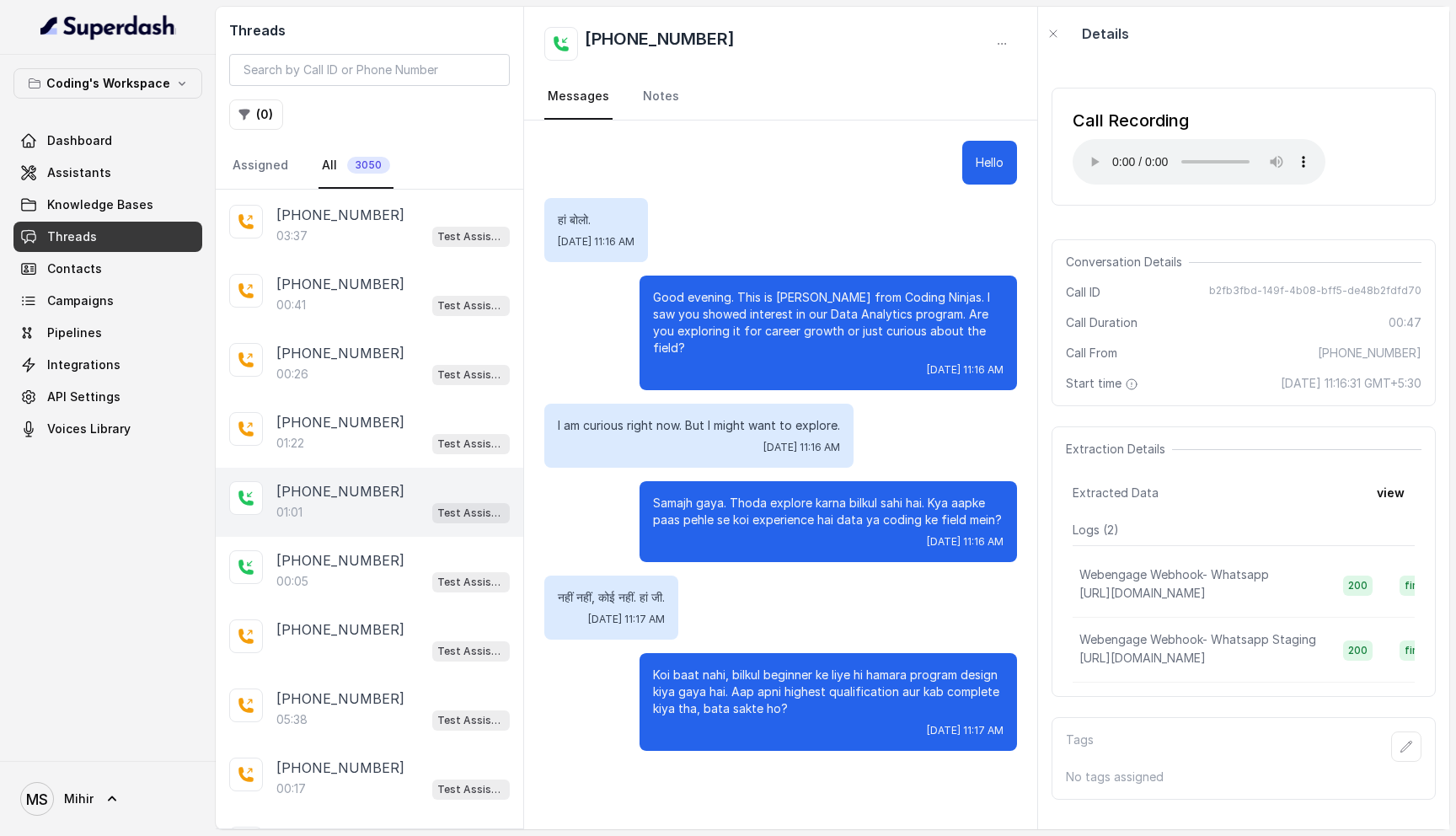
click at [343, 512] on div "01:01 Test Assistant-3" at bounding box center [392, 512] width 233 height 22
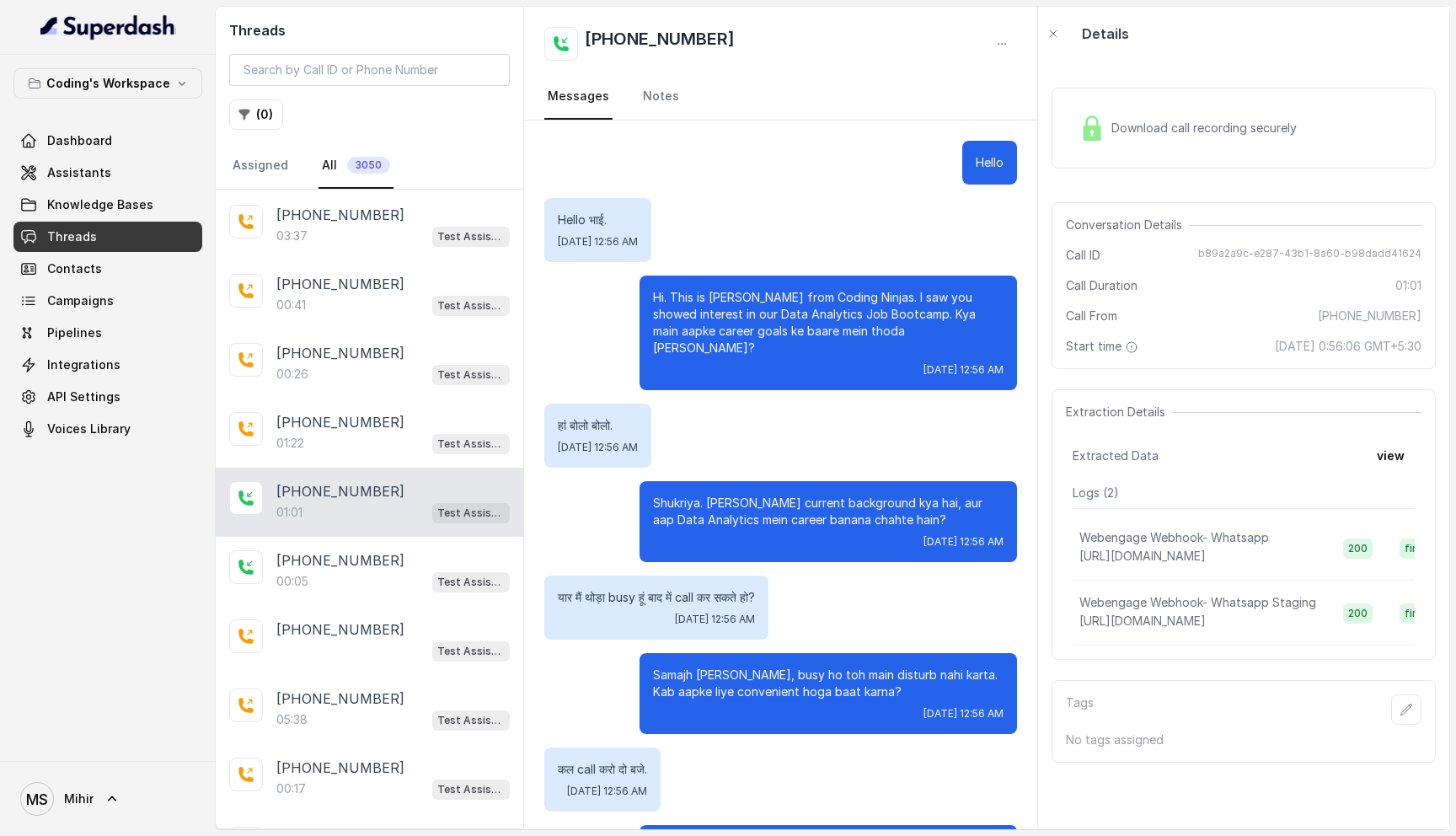
click at [343, 512] on div "01:01 Test Assistant-3" at bounding box center [392, 512] width 233 height 22
click at [360, 418] on p "[PHONE_NUMBER]" at bounding box center [340, 422] width 128 height 20
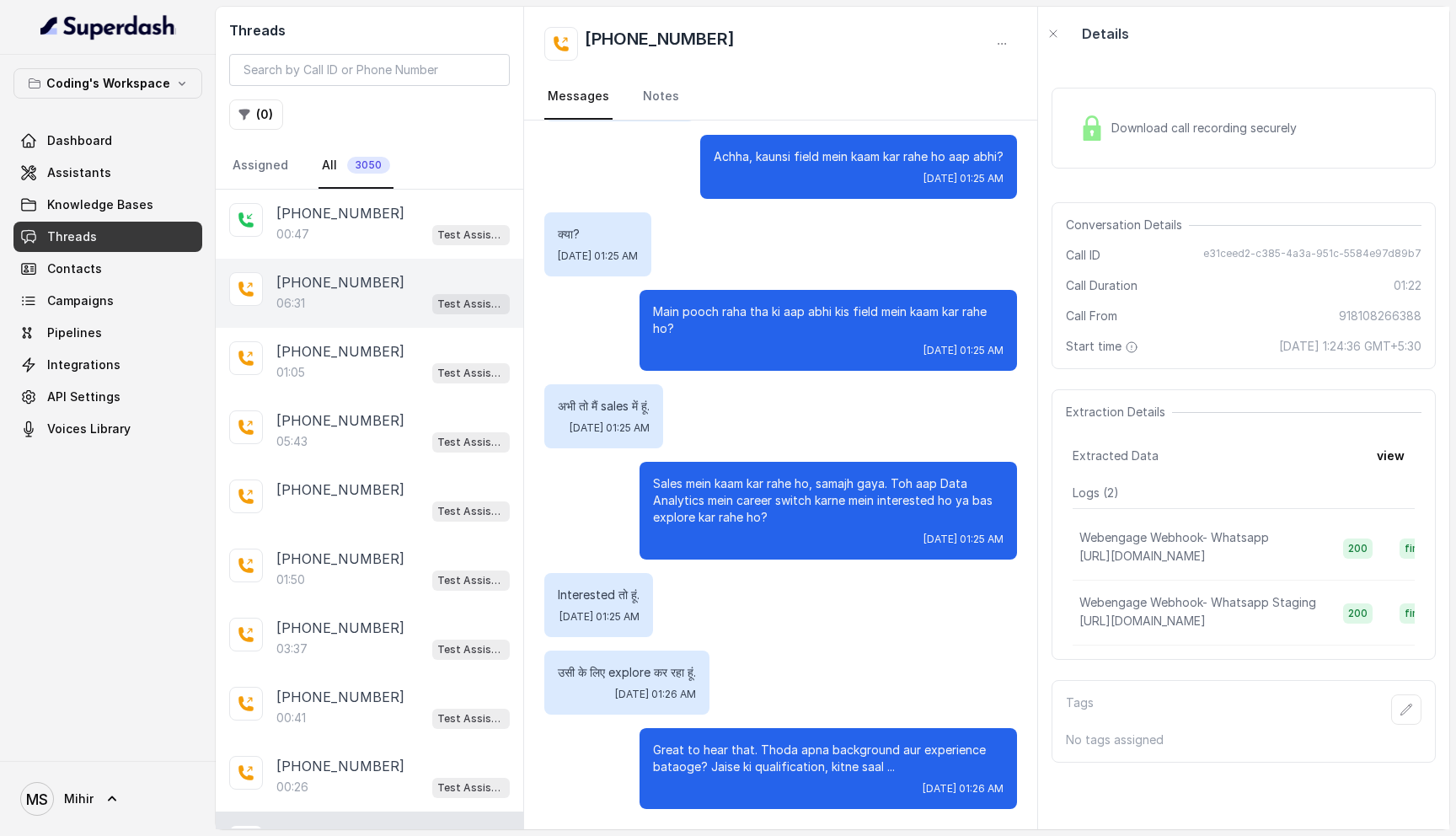
click at [384, 297] on div "06:31 Test Assistant-3" at bounding box center [392, 304] width 233 height 22
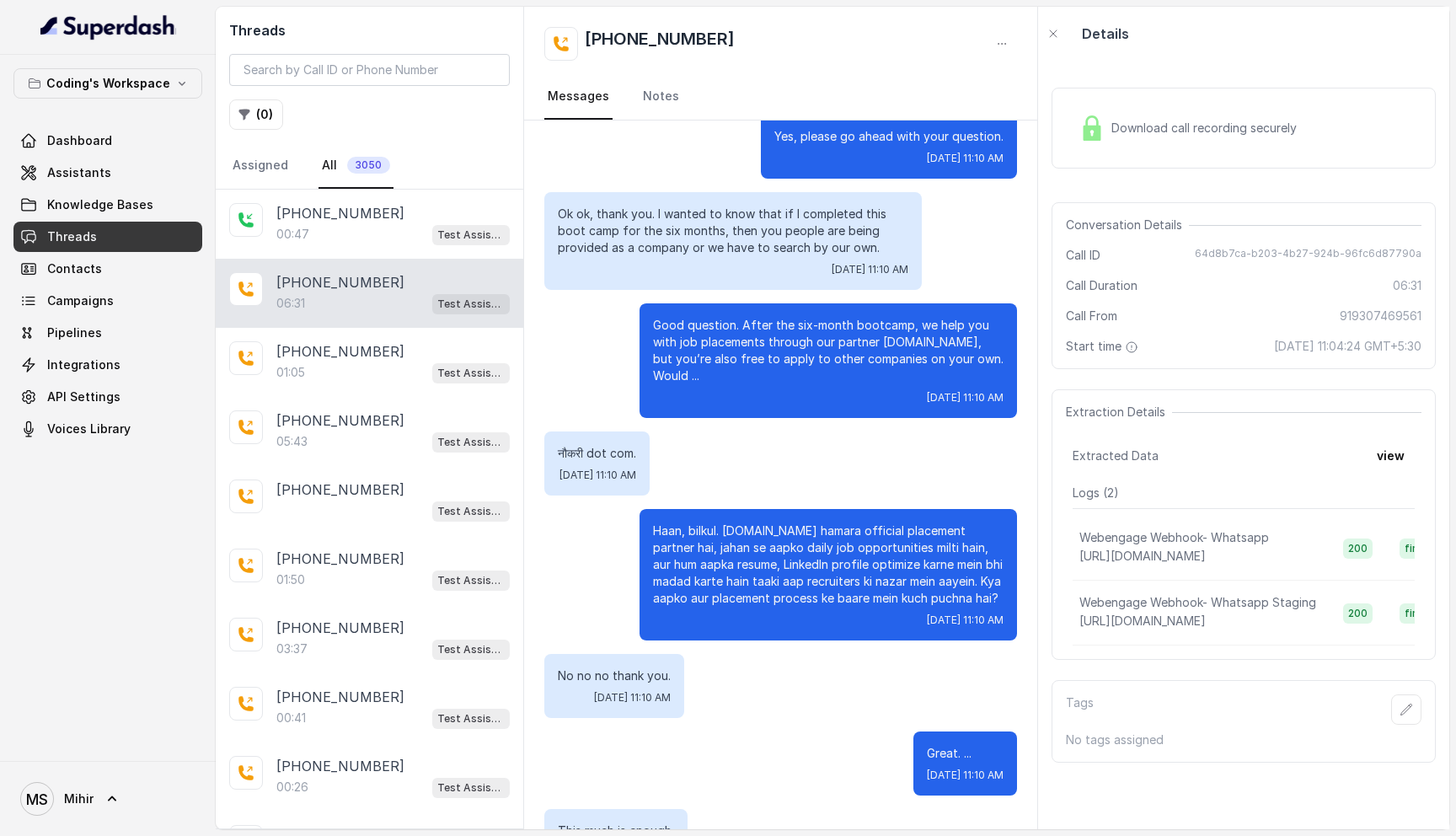
scroll to position [4426, 0]
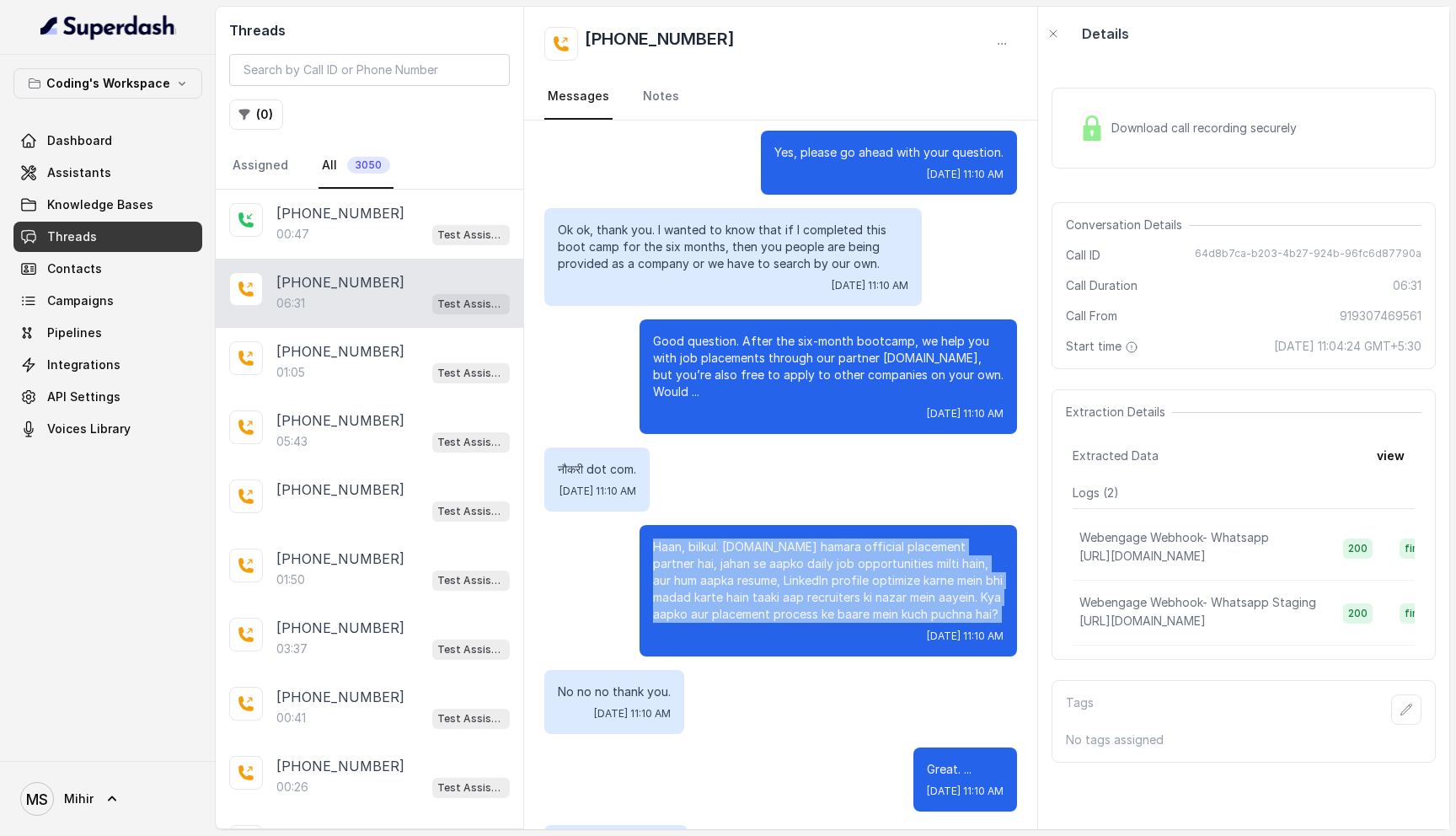
drag, startPoint x: 655, startPoint y: 512, endPoint x: 839, endPoint y: 595, distance: 201.9
click at [839, 595] on div "Haan, bilkul. Naukri.com hamara official placement partner hai, jahan se aapko …" at bounding box center [828, 591] width 377 height 131
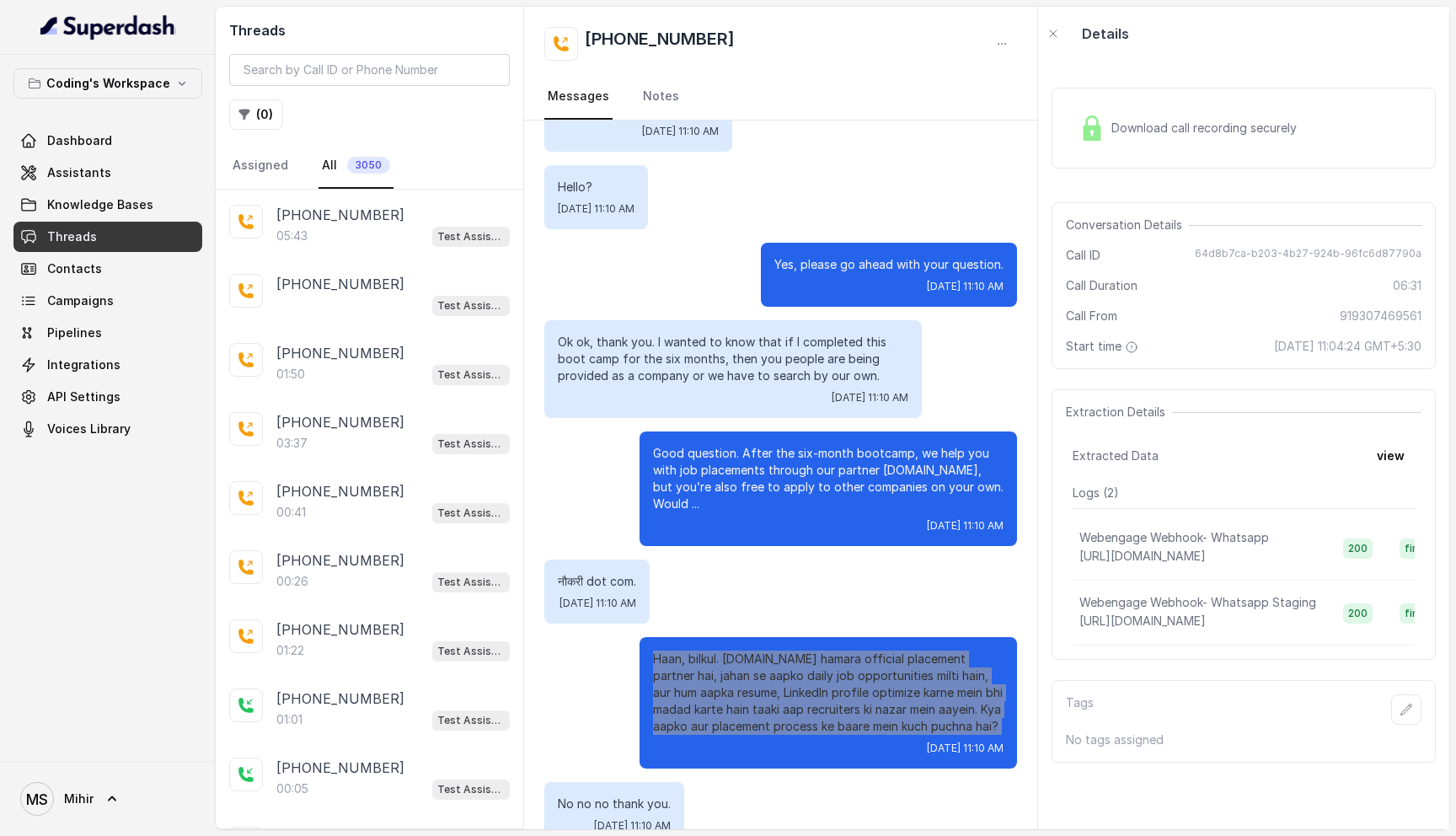
scroll to position [0, 0]
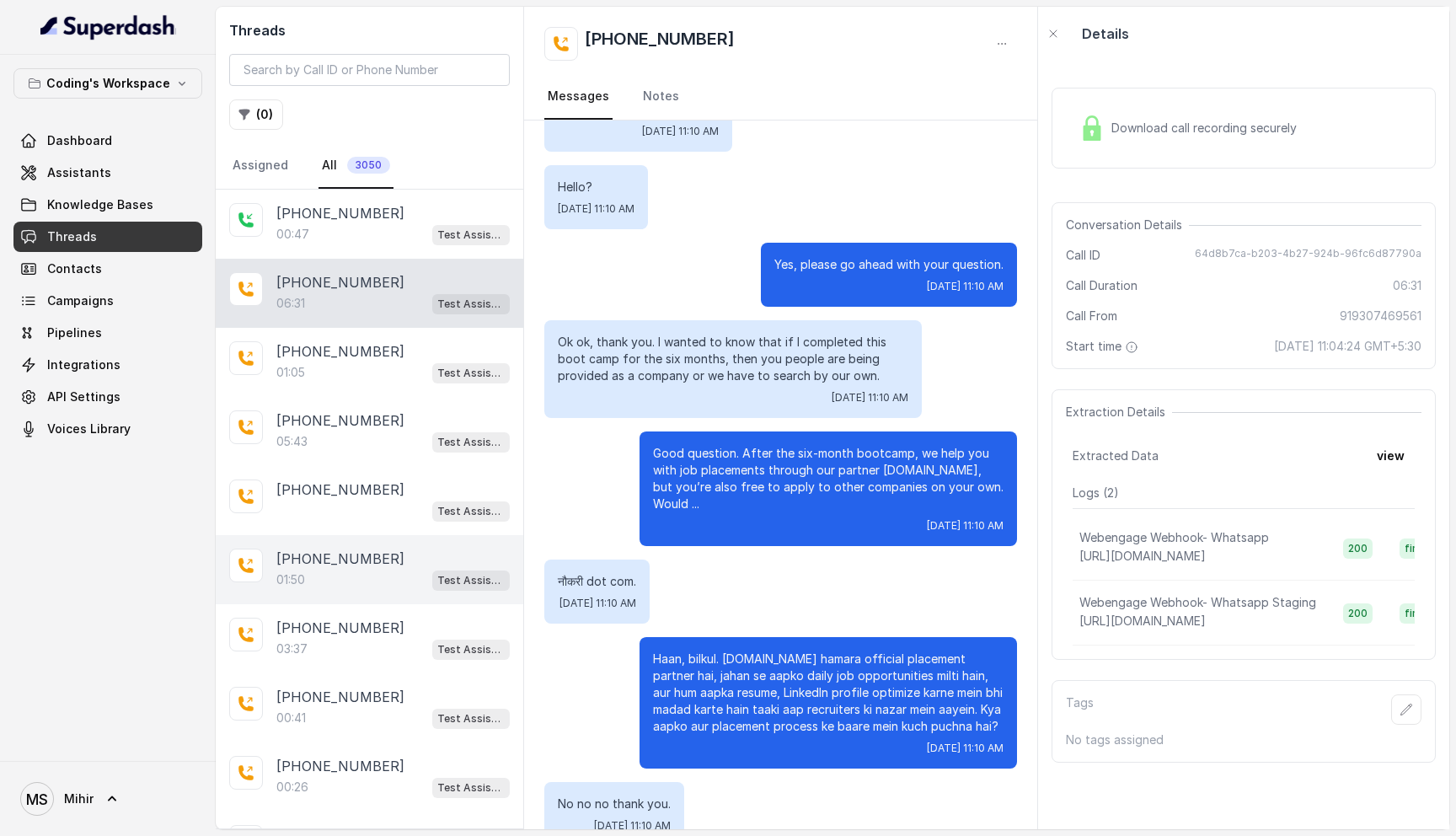
click at [338, 580] on div "01:50 Test Assistant-3" at bounding box center [392, 580] width 233 height 22
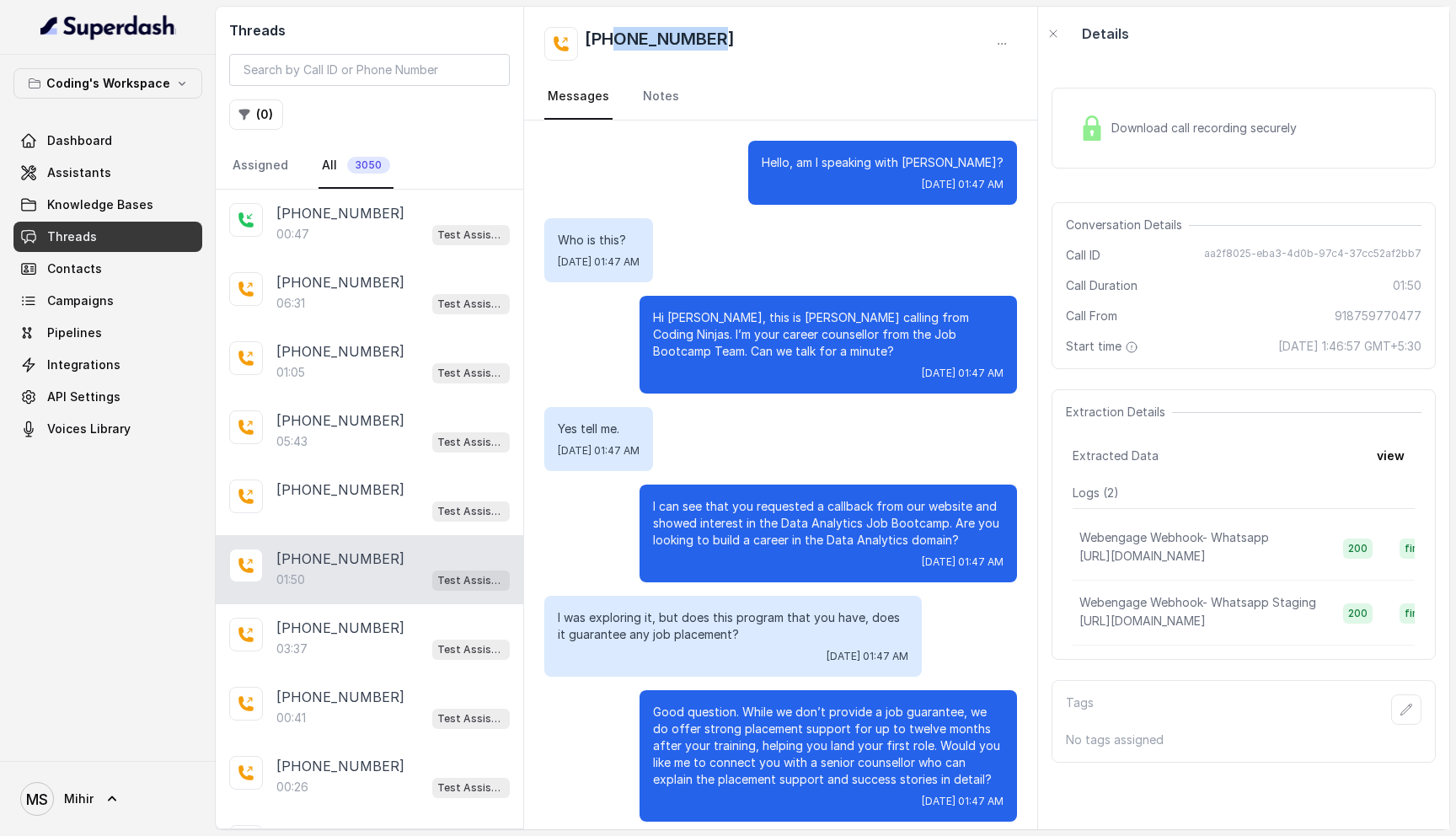
drag, startPoint x: 722, startPoint y: 38, endPoint x: 612, endPoint y: 39, distance: 110.0
click at [612, 39] on div "[PHONE_NUMBER]" at bounding box center [780, 43] width 473 height 34
copy h2 "8759770477"
